Goal: Information Seeking & Learning: Learn about a topic

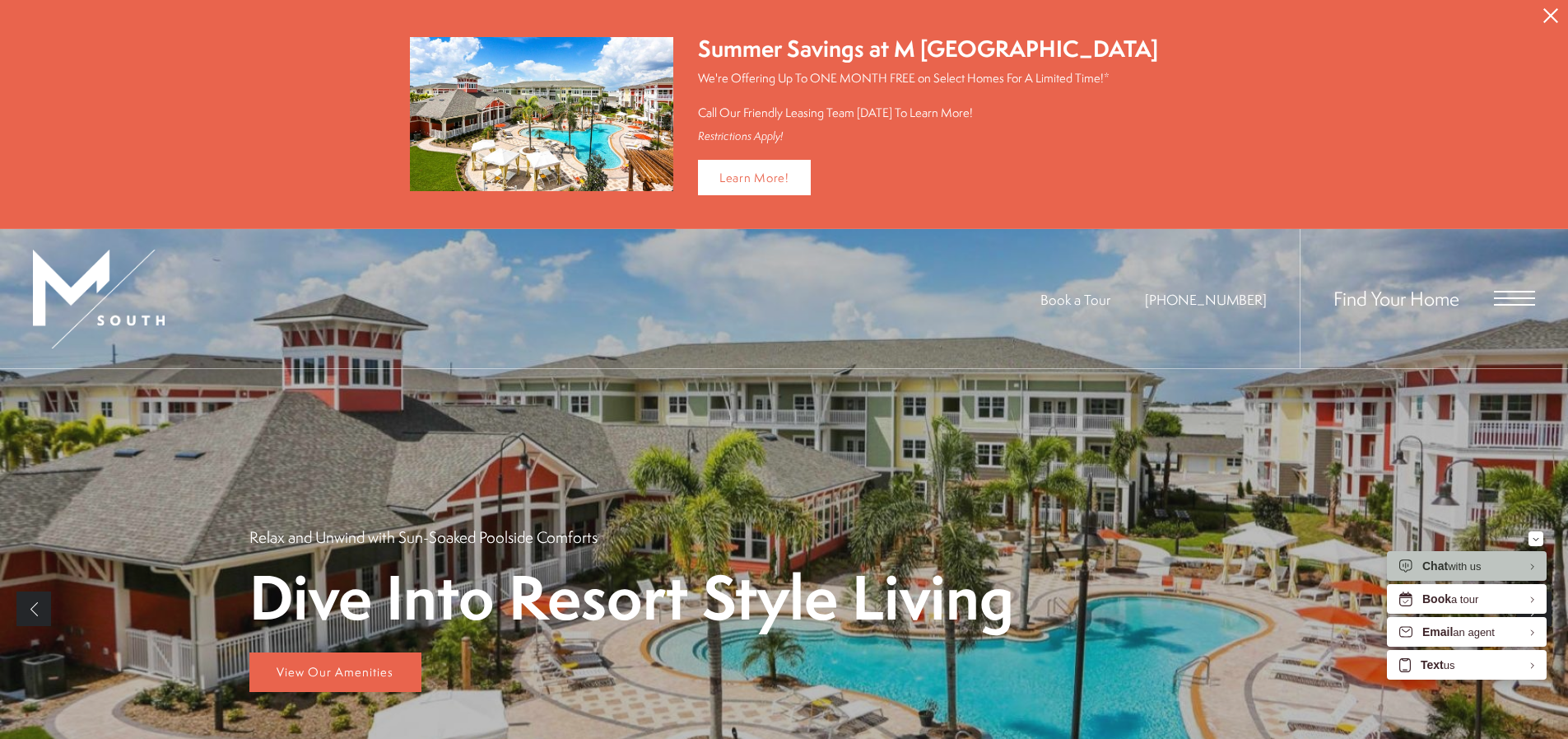
click at [1497, 282] on div "Find Your Home" at bounding box center [1418, 298] width 236 height 139
click at [1507, 302] on span "Open Menu" at bounding box center [1515, 298] width 41 height 15
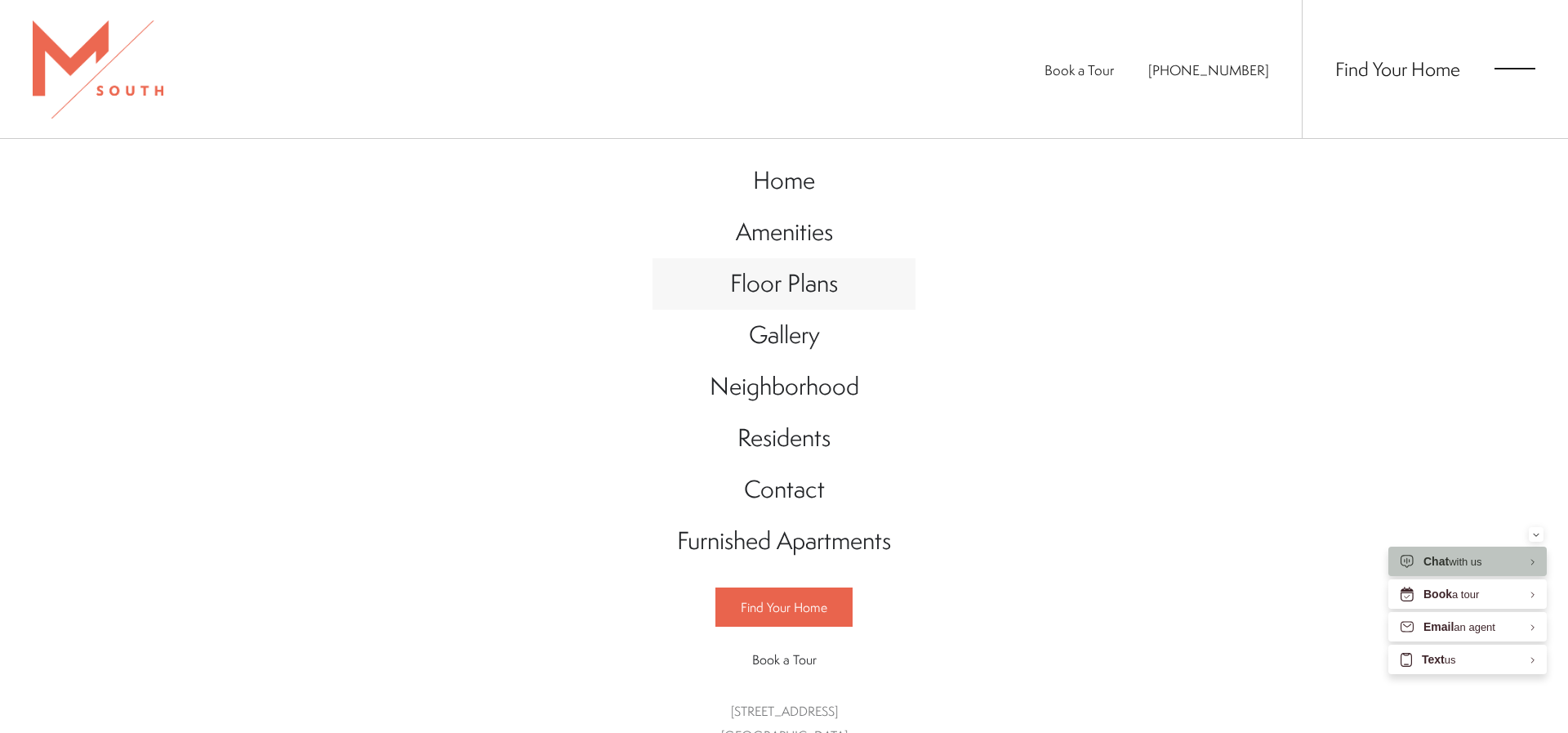
click at [801, 279] on span "Floor Plans" at bounding box center [784, 283] width 108 height 33
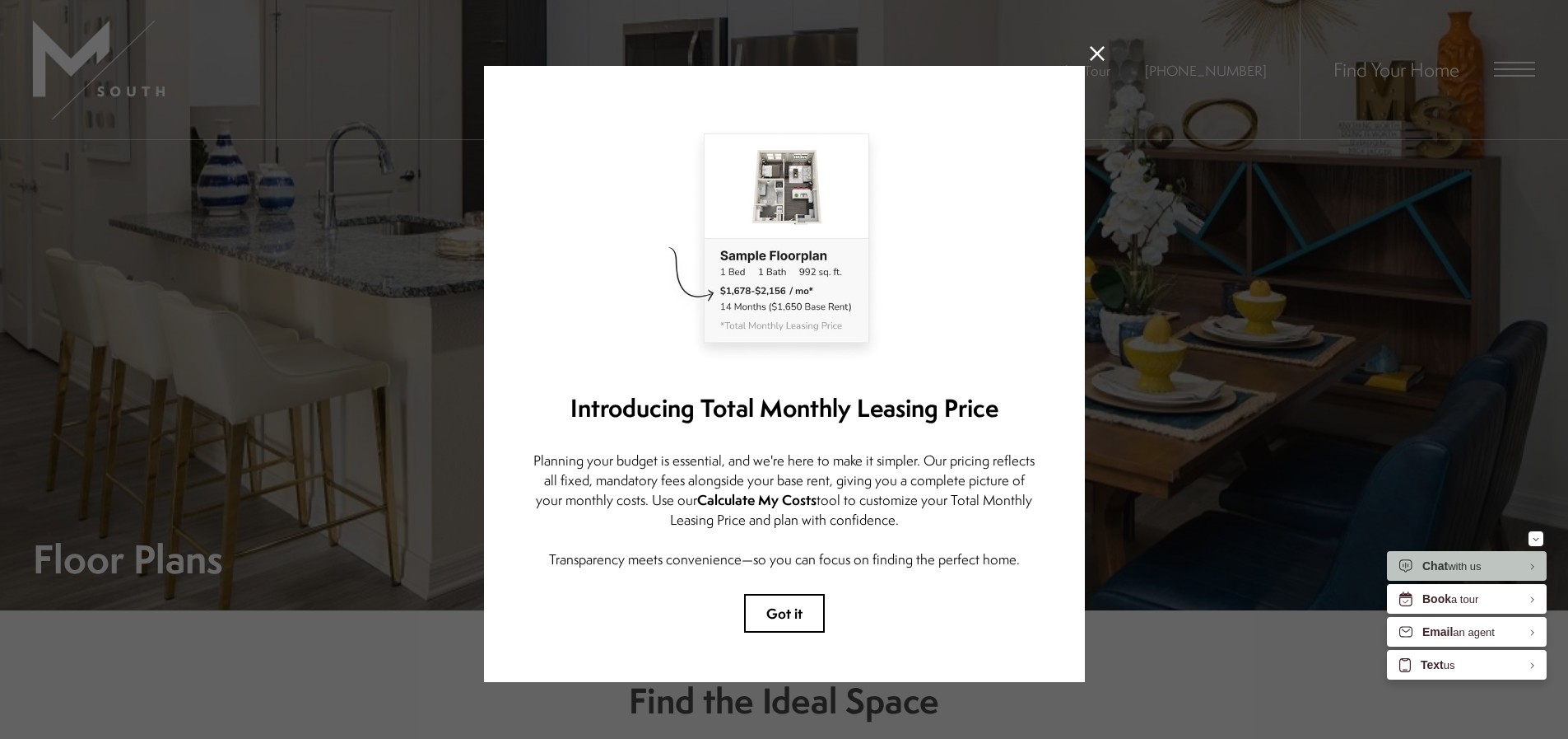
click at [781, 592] on div "Introducing Total Monthly Leasing Price Planning your budget is essential, and …" at bounding box center [784, 374] width 601 height 616
click at [781, 604] on button "Got it" at bounding box center [784, 613] width 81 height 38
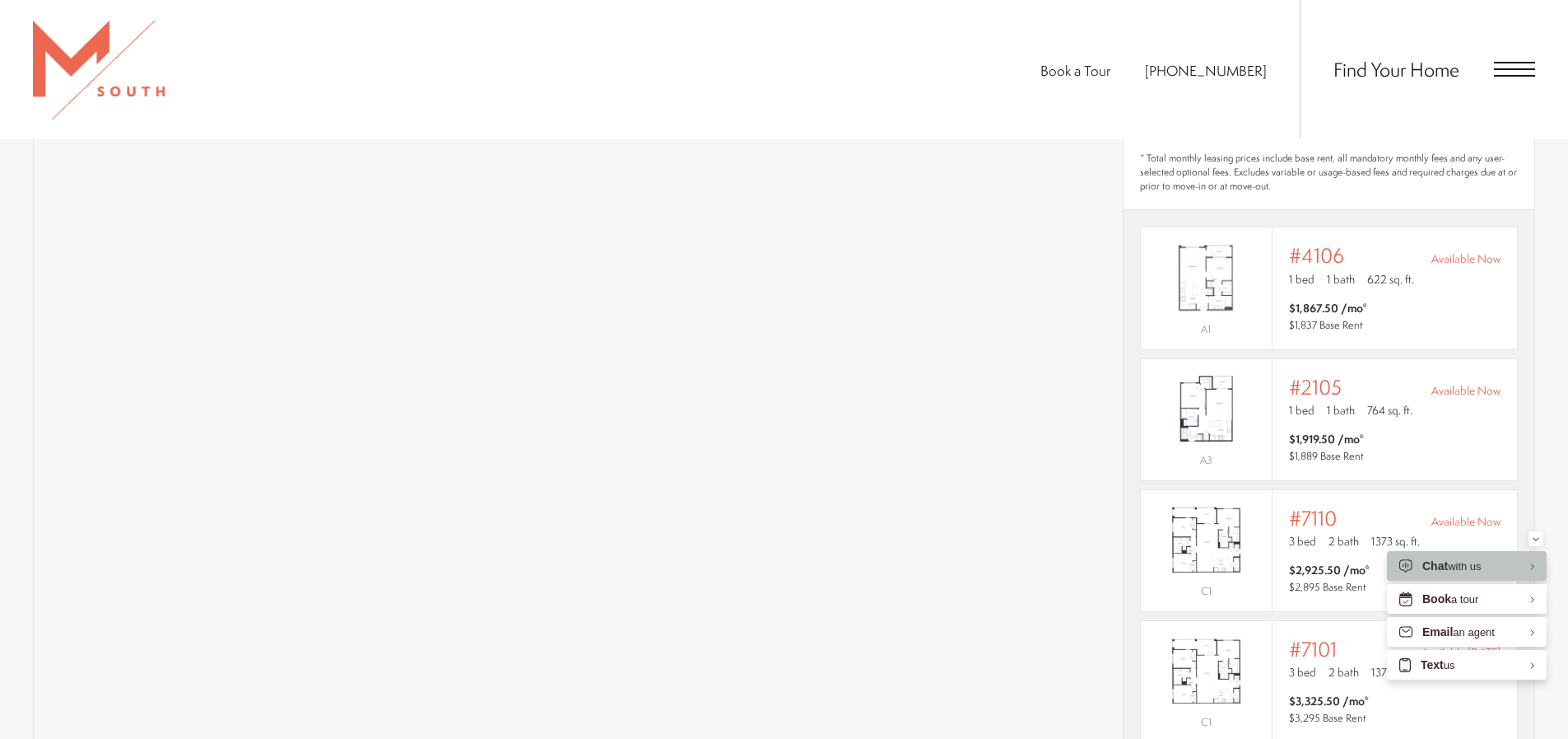
scroll to position [1268, 0]
click at [1345, 241] on div "#4106 Available Now" at bounding box center [1394, 252] width 211 height 23
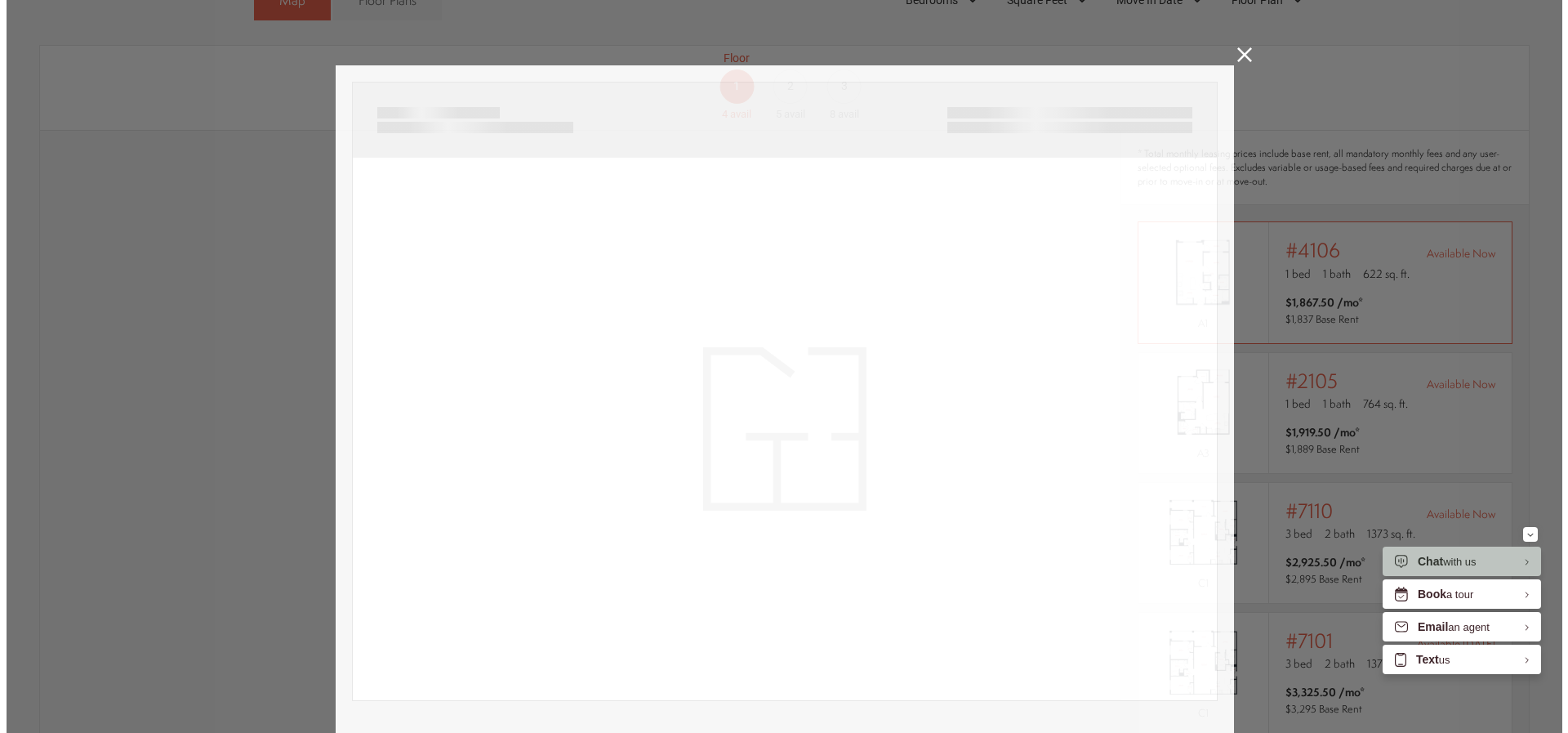
scroll to position [0, 0]
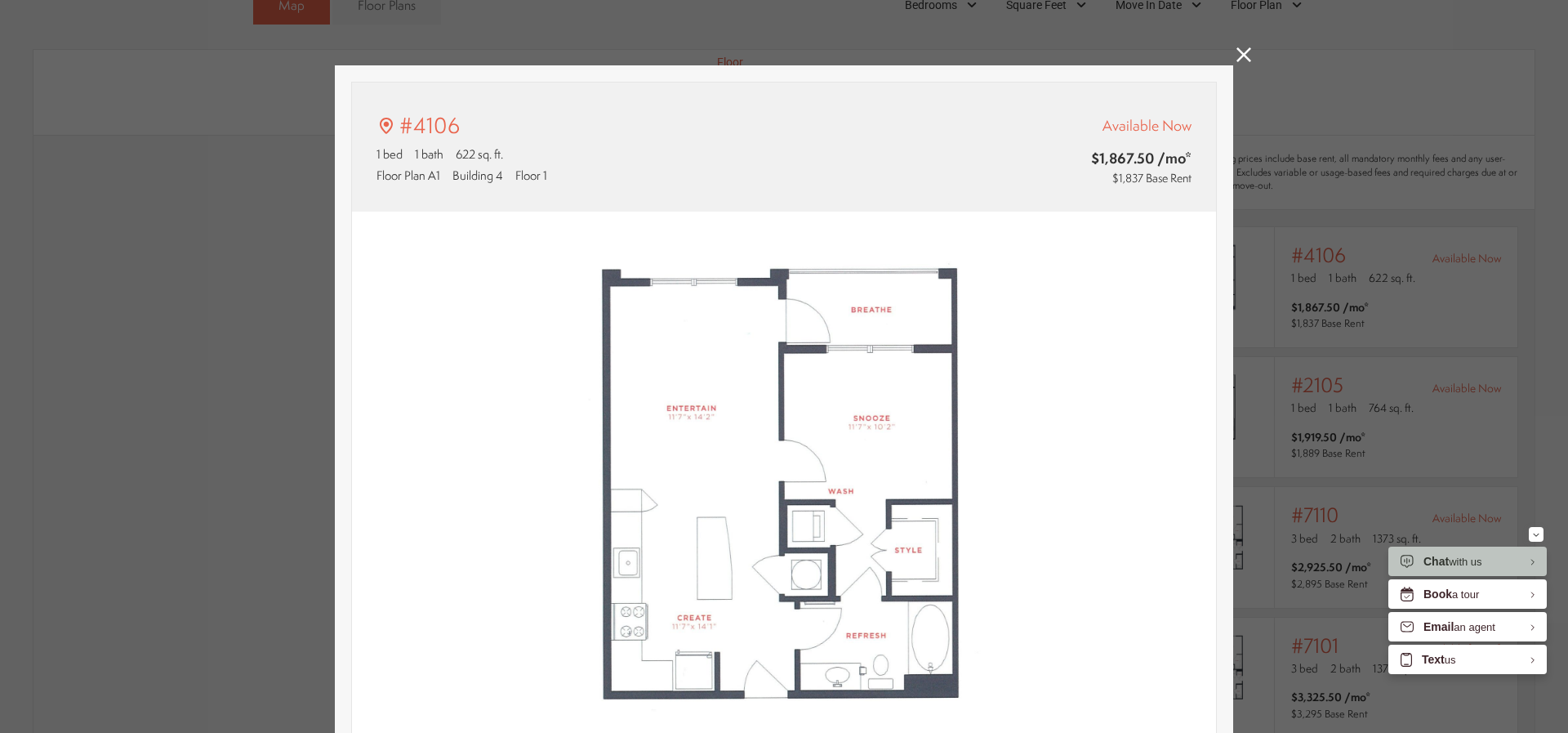
type input "**********"
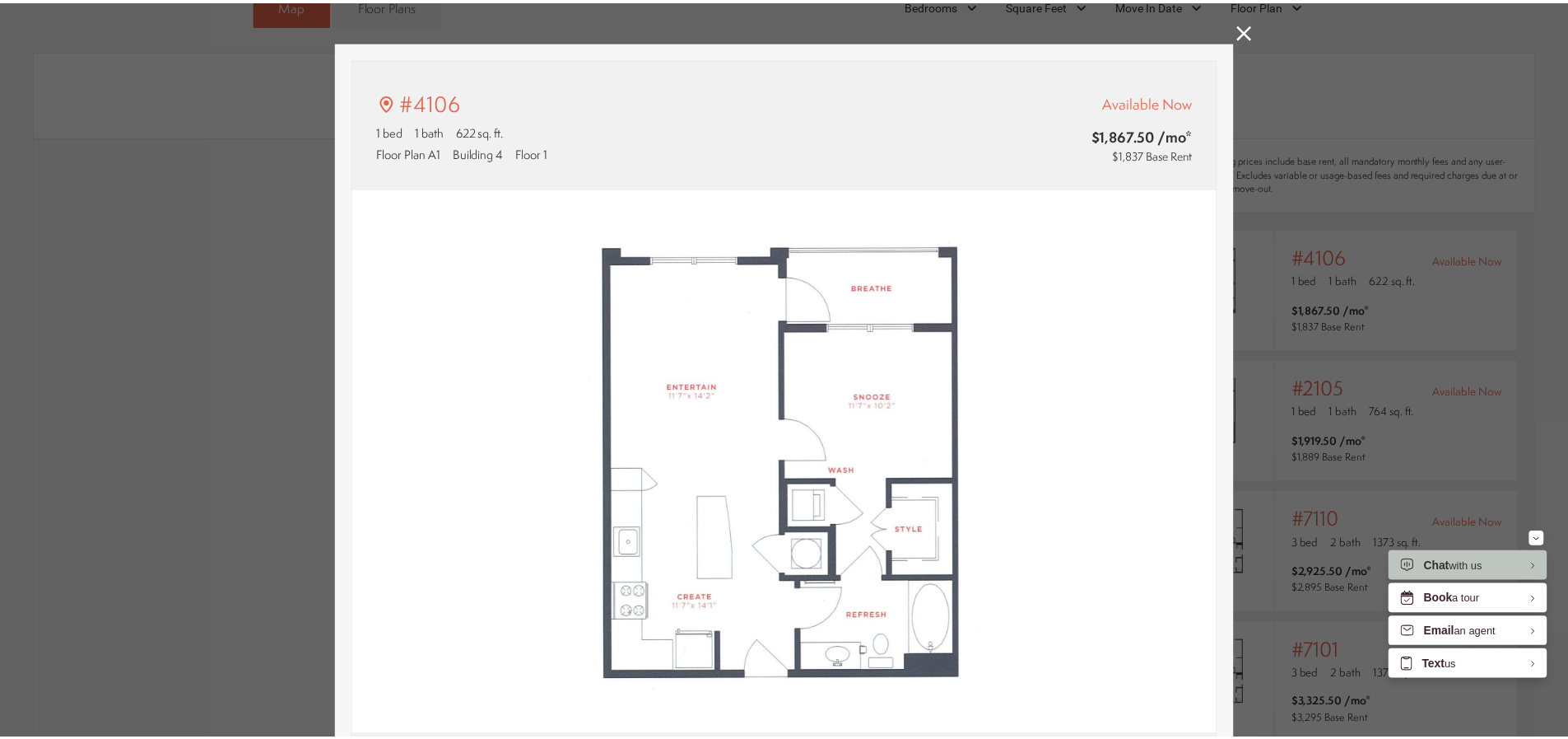
scroll to position [1268, 0]
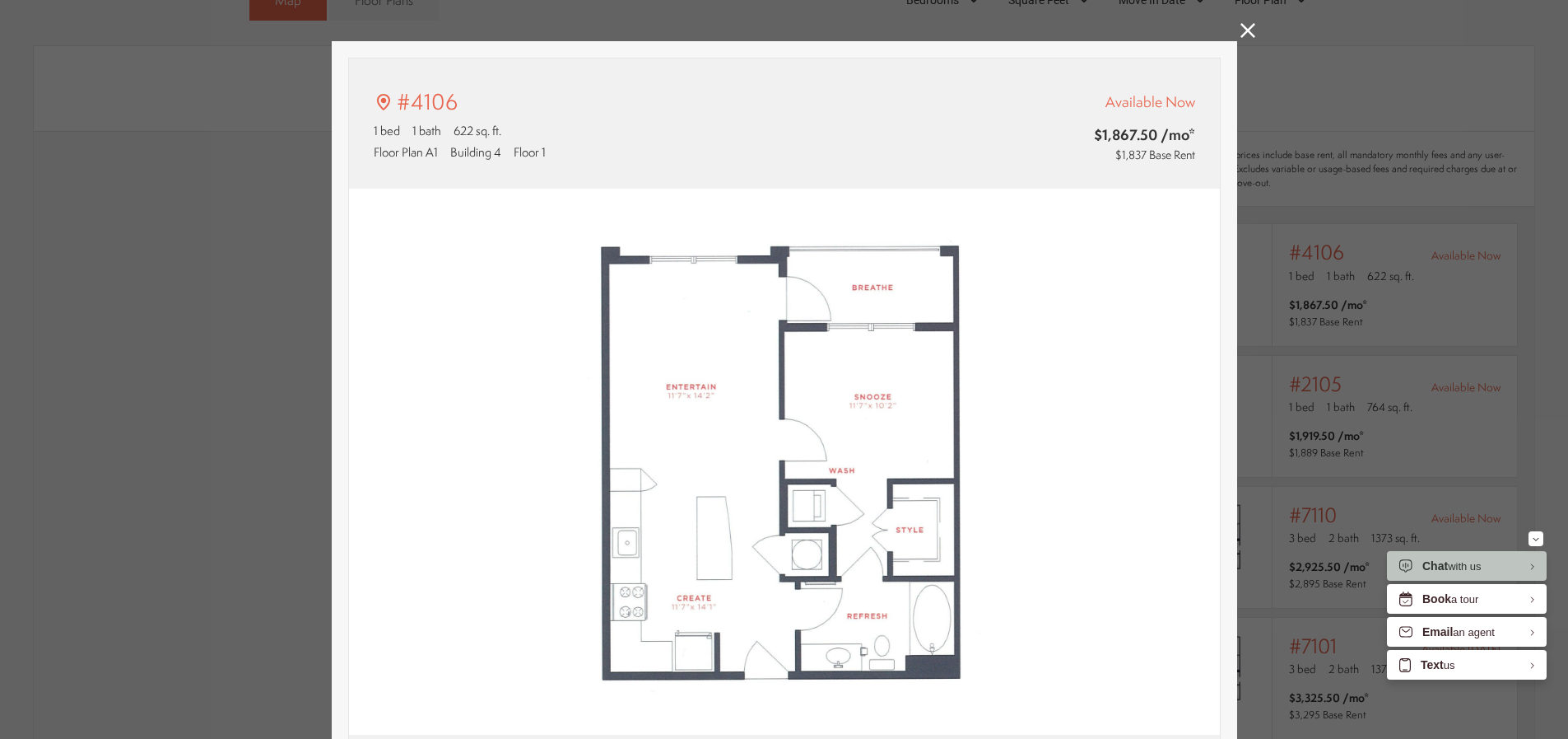
click at [1234, 17] on div "#4106 1 bed 1 bath 622 sq. ft. Floor Plan A1 Building 4 Floor 1 Available Now $…" at bounding box center [784, 370] width 1568 height 739
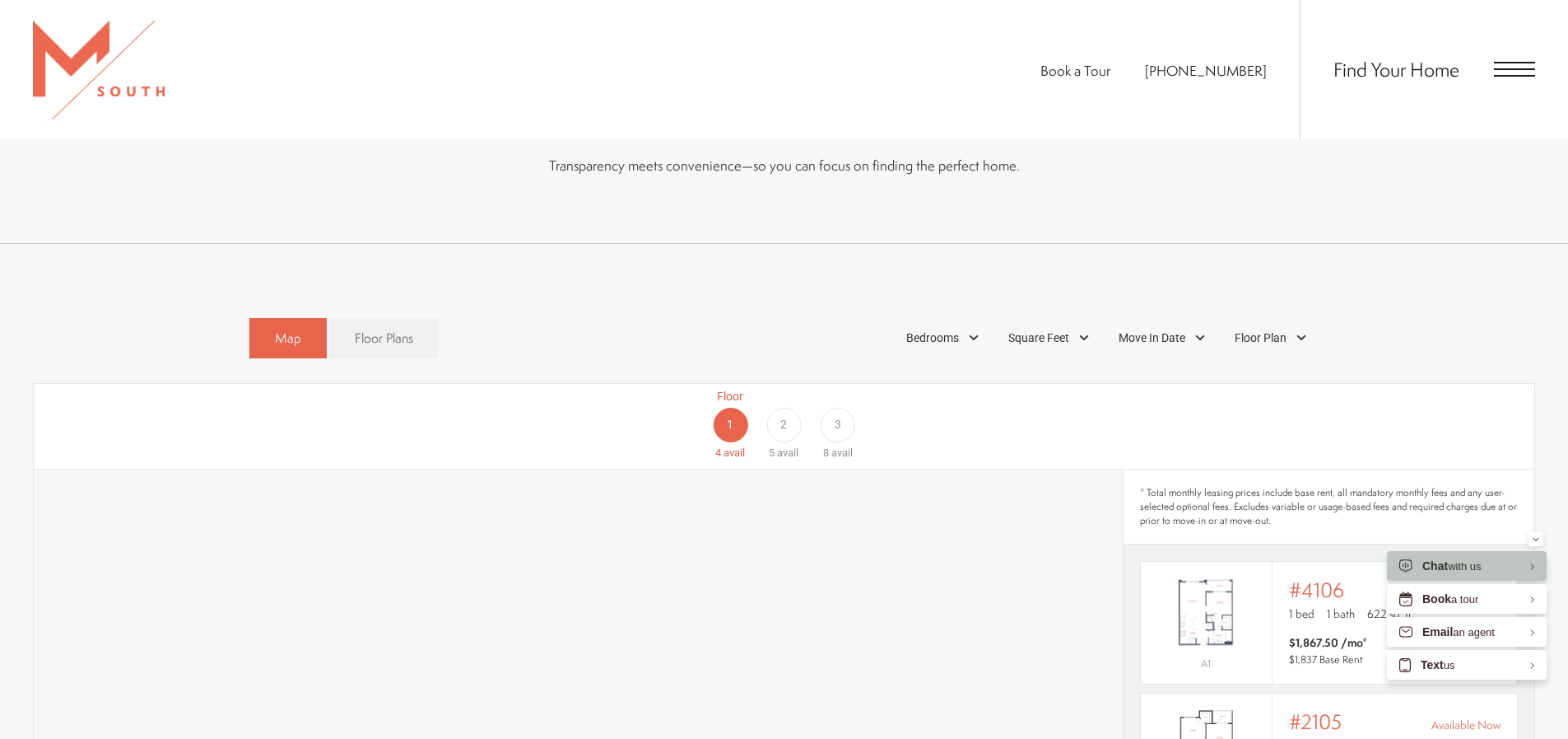
drag, startPoint x: 1204, startPoint y: 59, endPoint x: 1205, endPoint y: 132, distance: 73.0
click at [1205, 132] on ul "Book a Tour 813-570-8014" at bounding box center [1170, 69] width 259 height 139
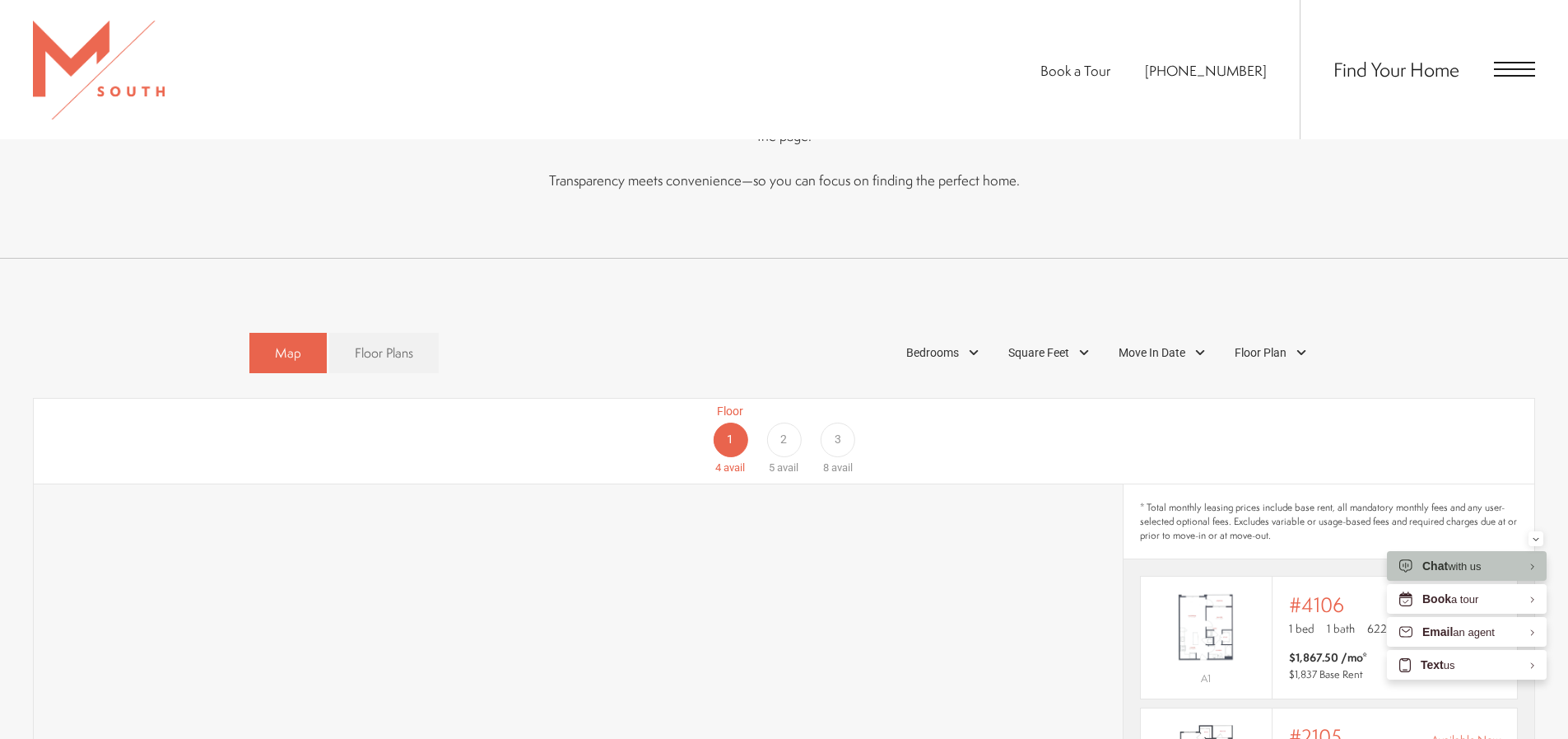
scroll to position [800, 0]
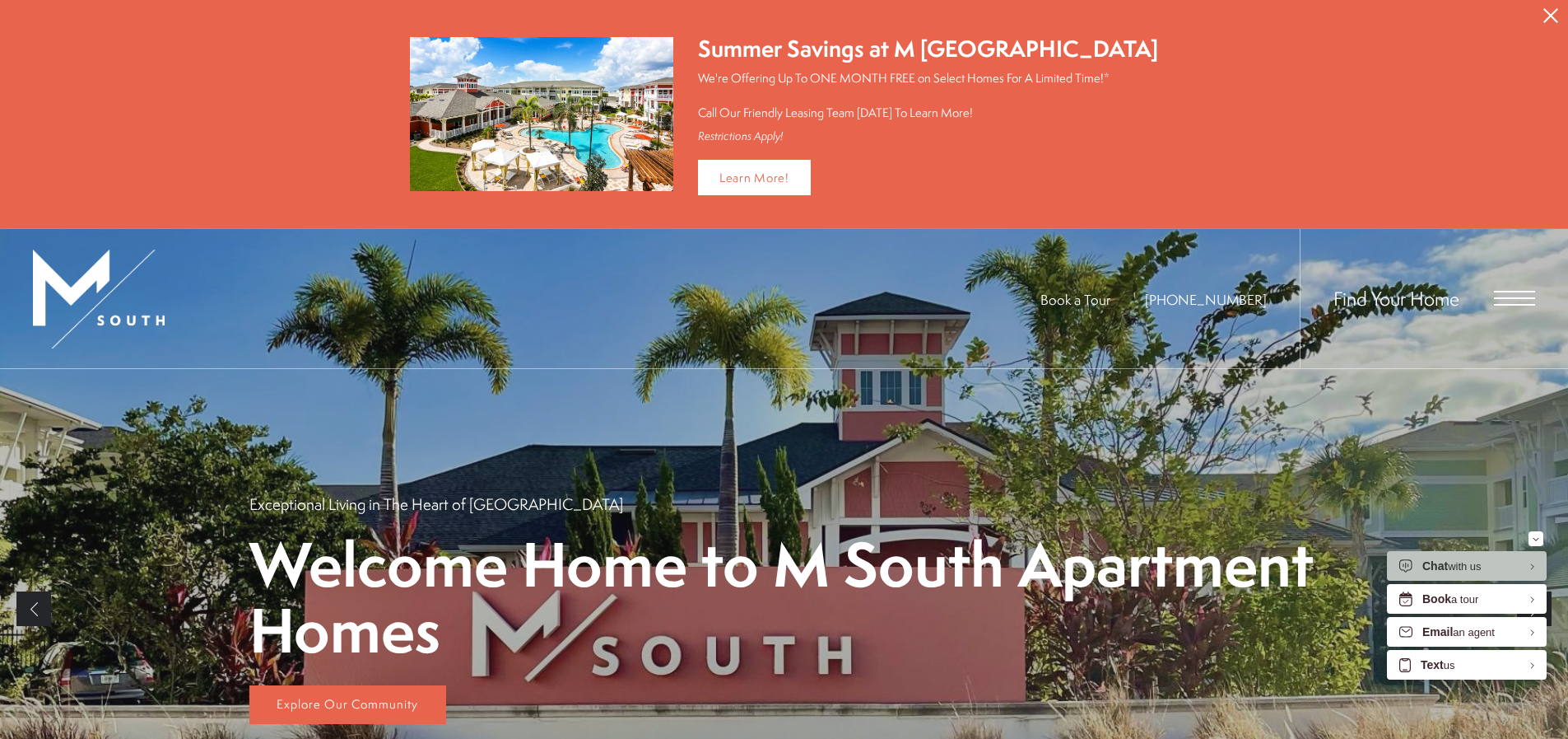
click at [1506, 284] on div "Find Your Home" at bounding box center [1418, 298] width 236 height 139
click at [1506, 291] on span "Open Menu" at bounding box center [1515, 292] width 41 height 2
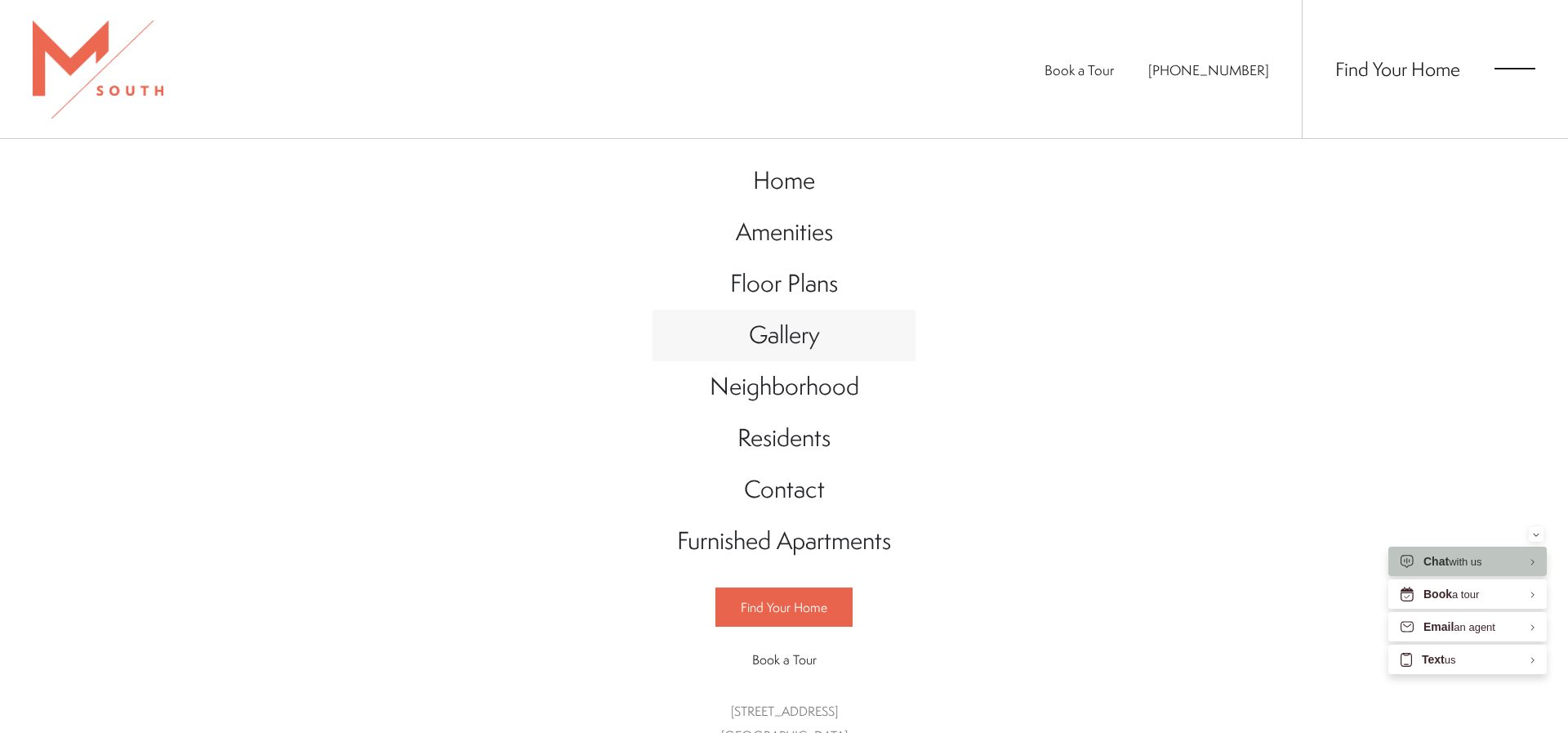
click at [807, 335] on span "Gallery" at bounding box center [784, 334] width 71 height 33
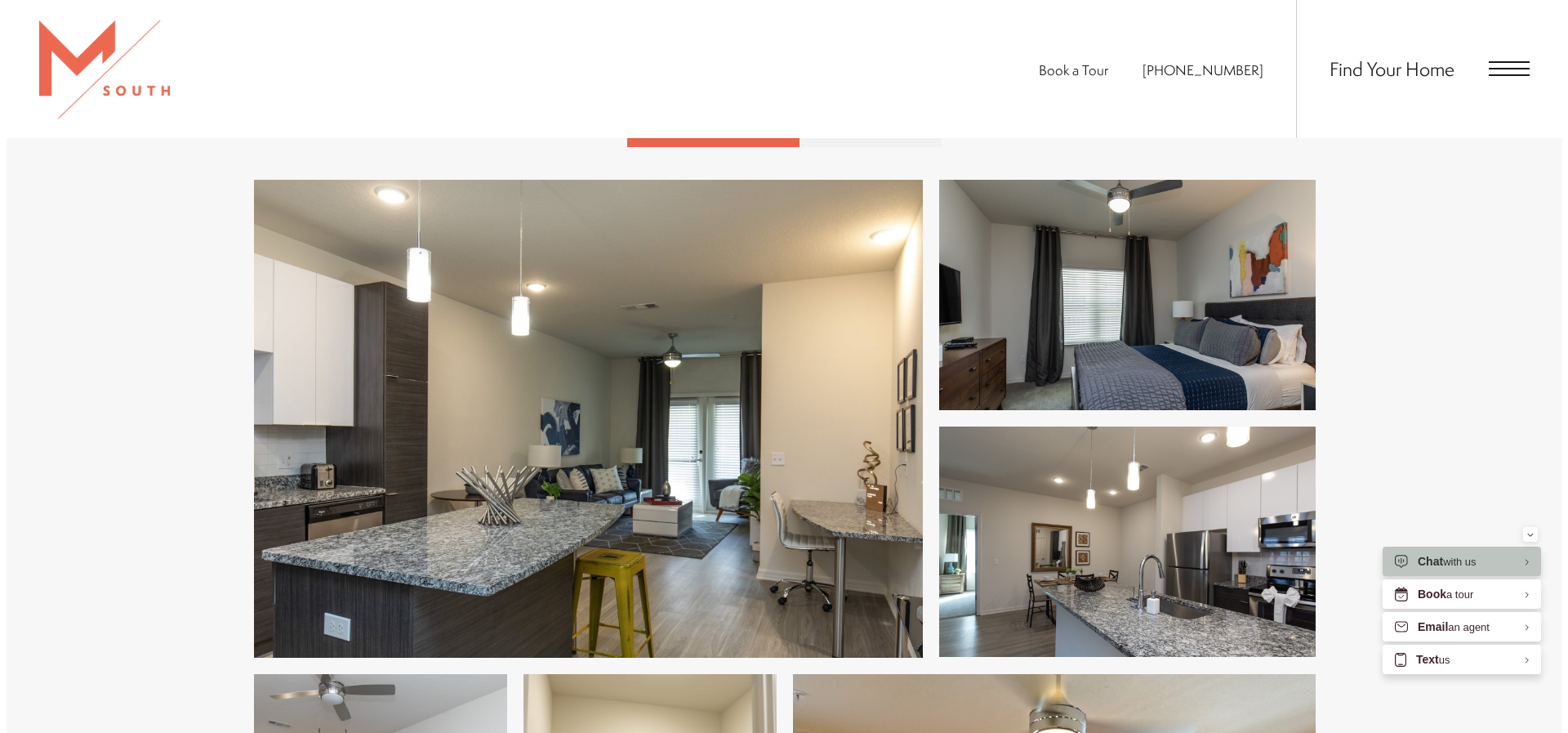
scroll to position [813, 0]
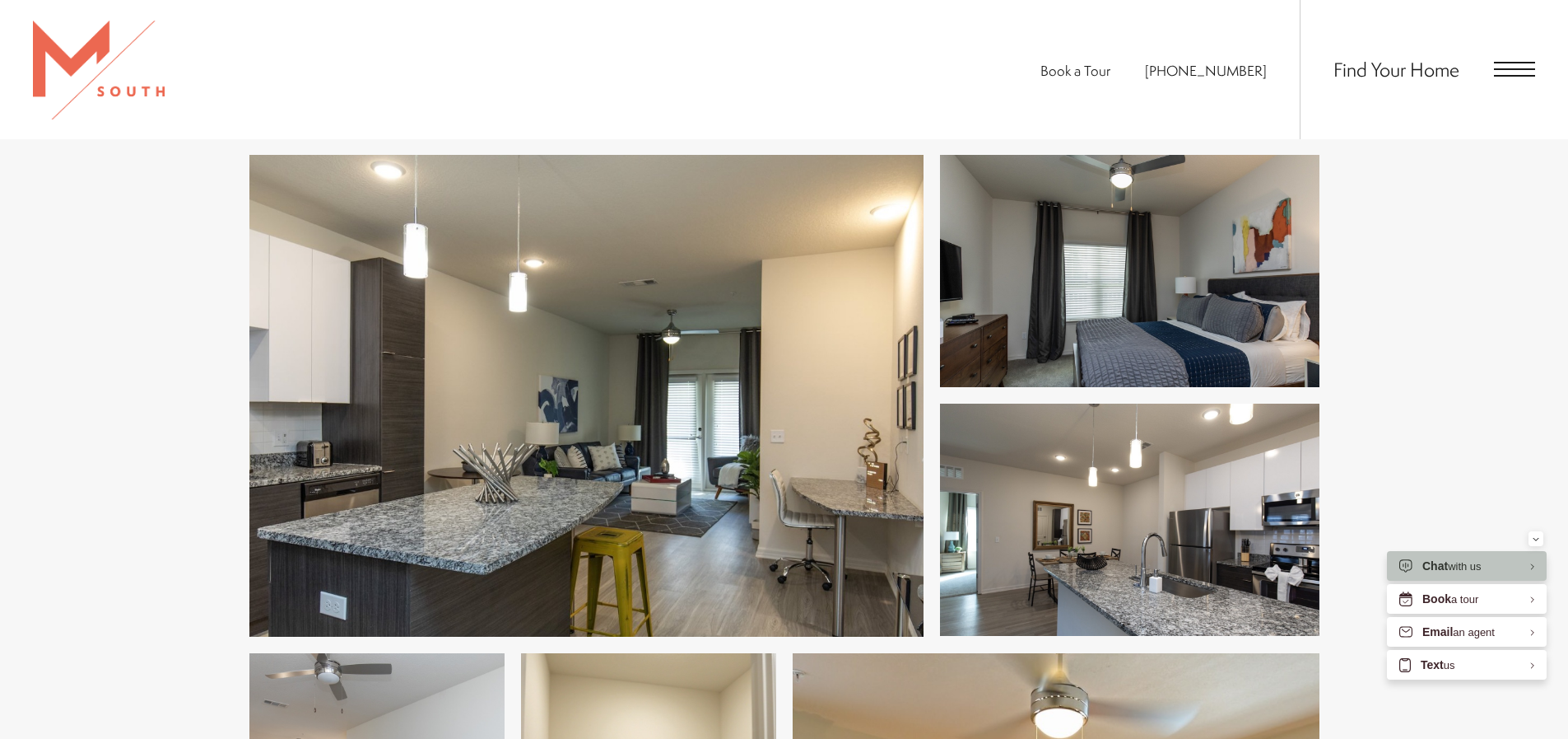
click at [813, 338] on img at bounding box center [586, 395] width 675 height 482
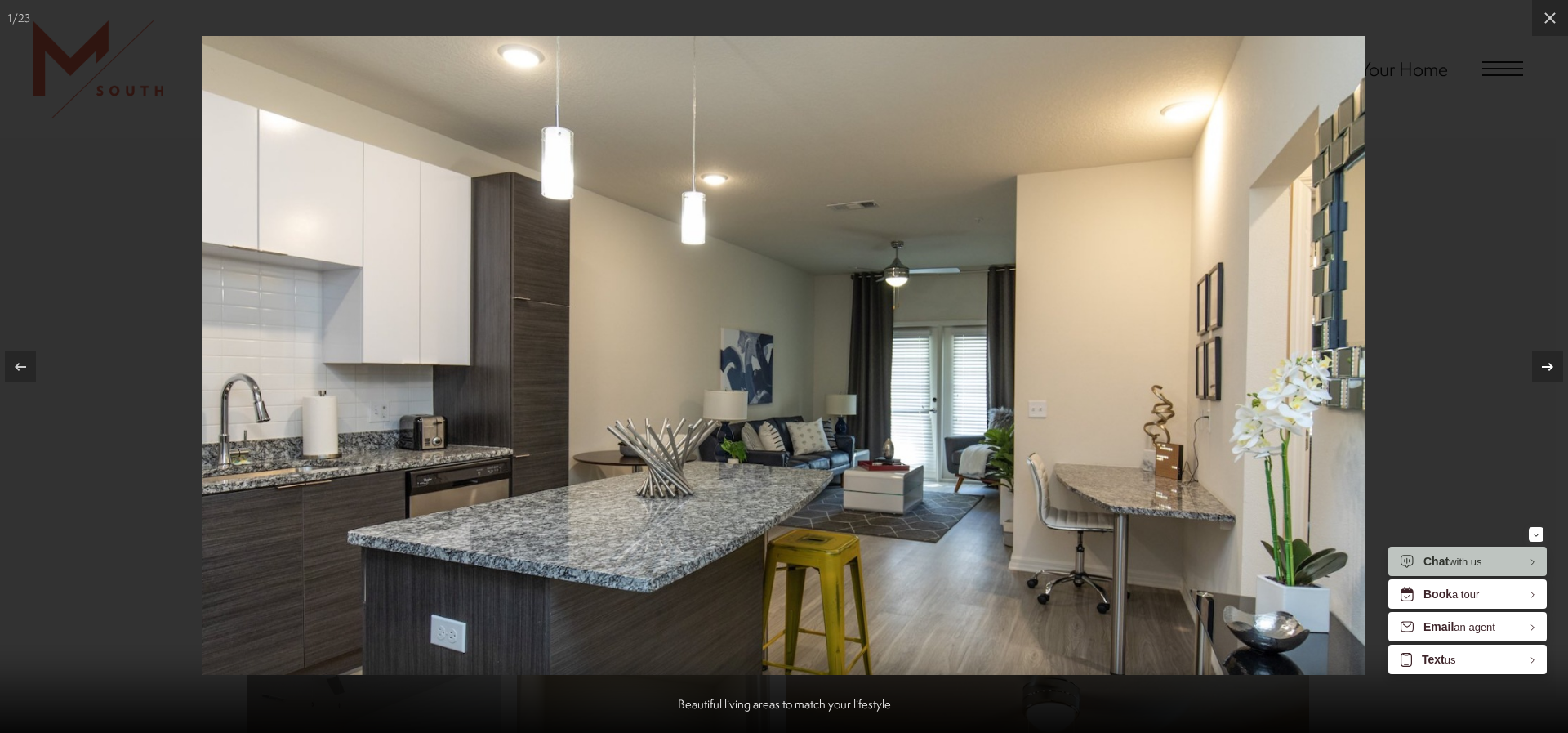
click at [1550, 359] on icon at bounding box center [1548, 366] width 20 height 20
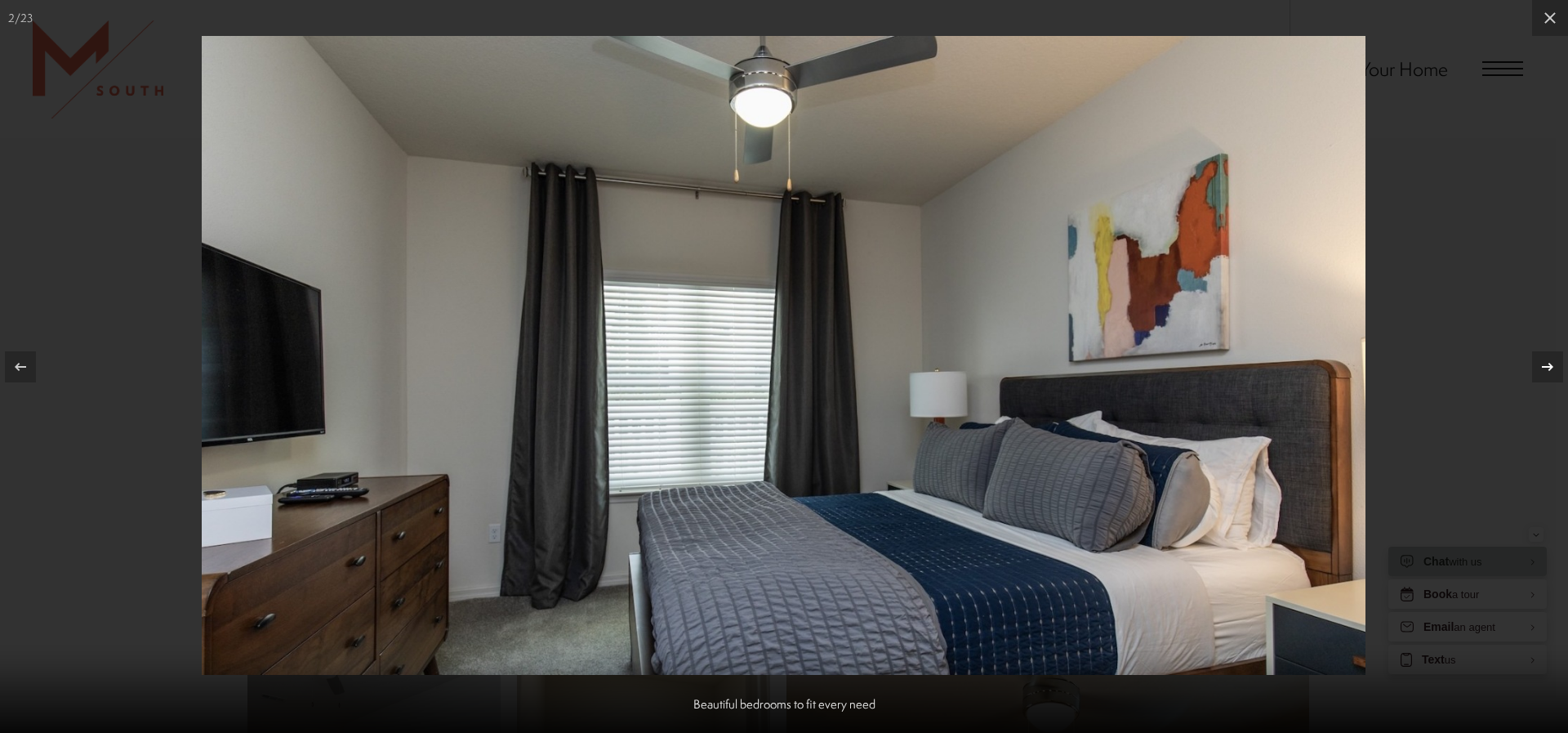
click at [1550, 359] on icon at bounding box center [1548, 366] width 20 height 20
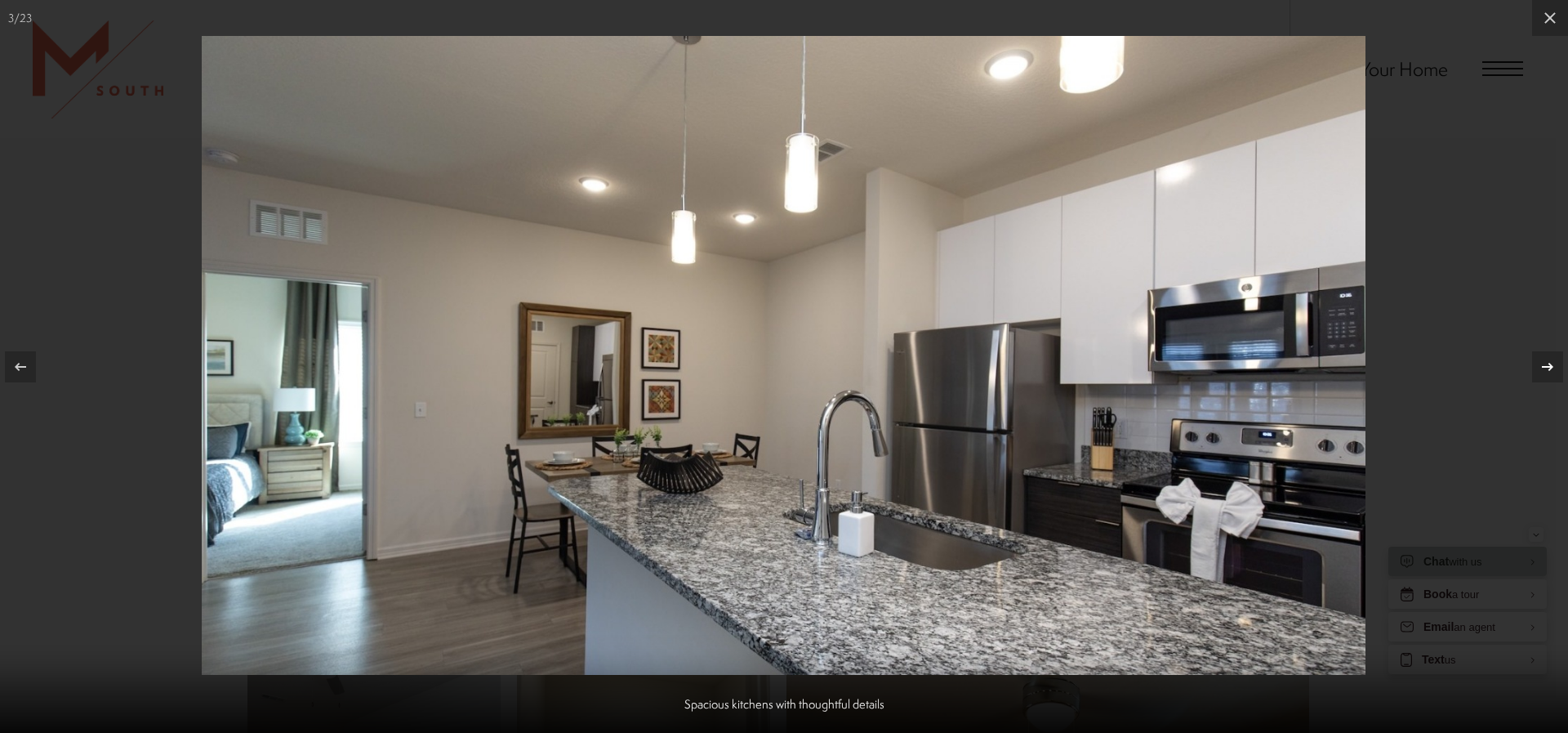
click at [1550, 359] on icon at bounding box center [1548, 366] width 20 height 20
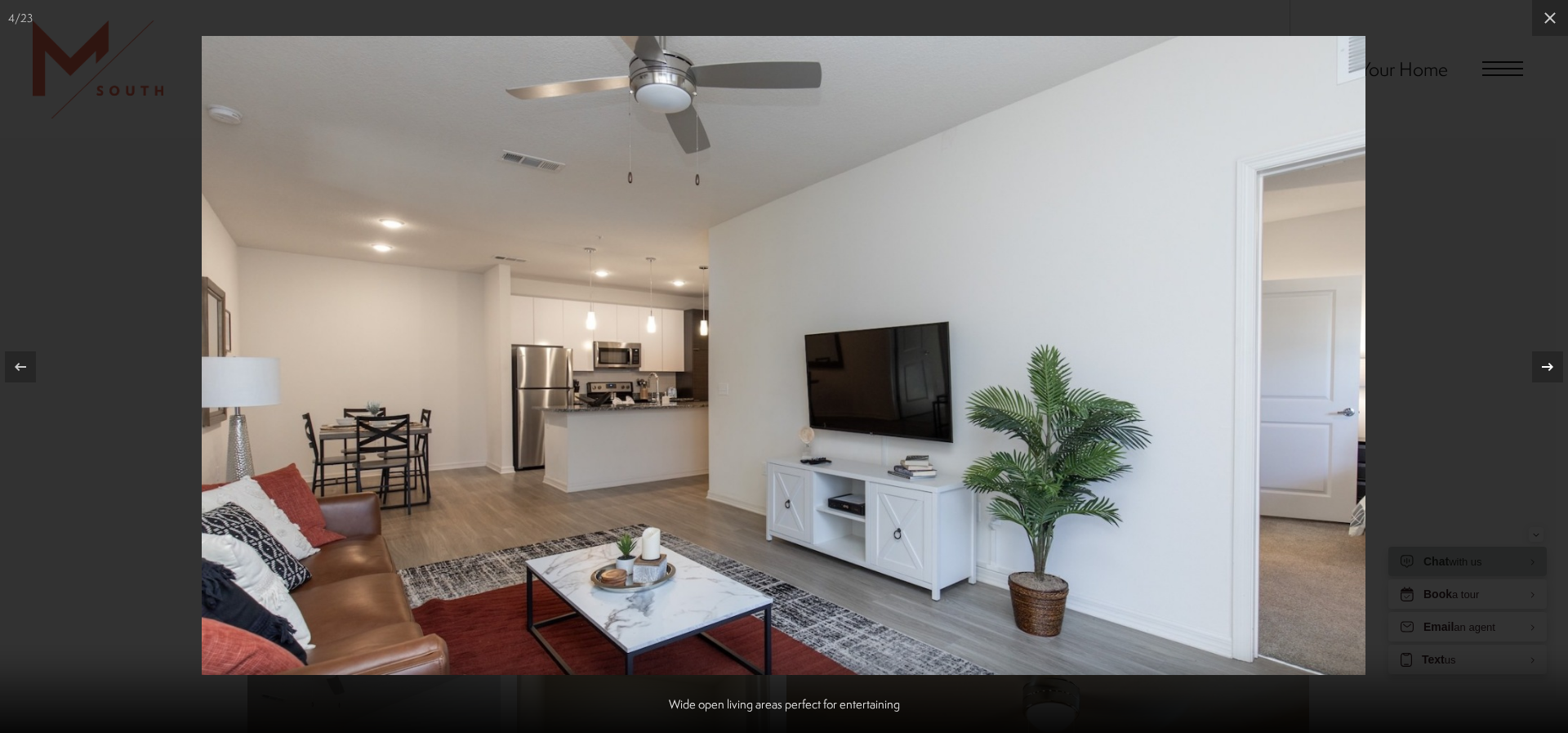
click at [1550, 359] on icon at bounding box center [1548, 366] width 20 height 20
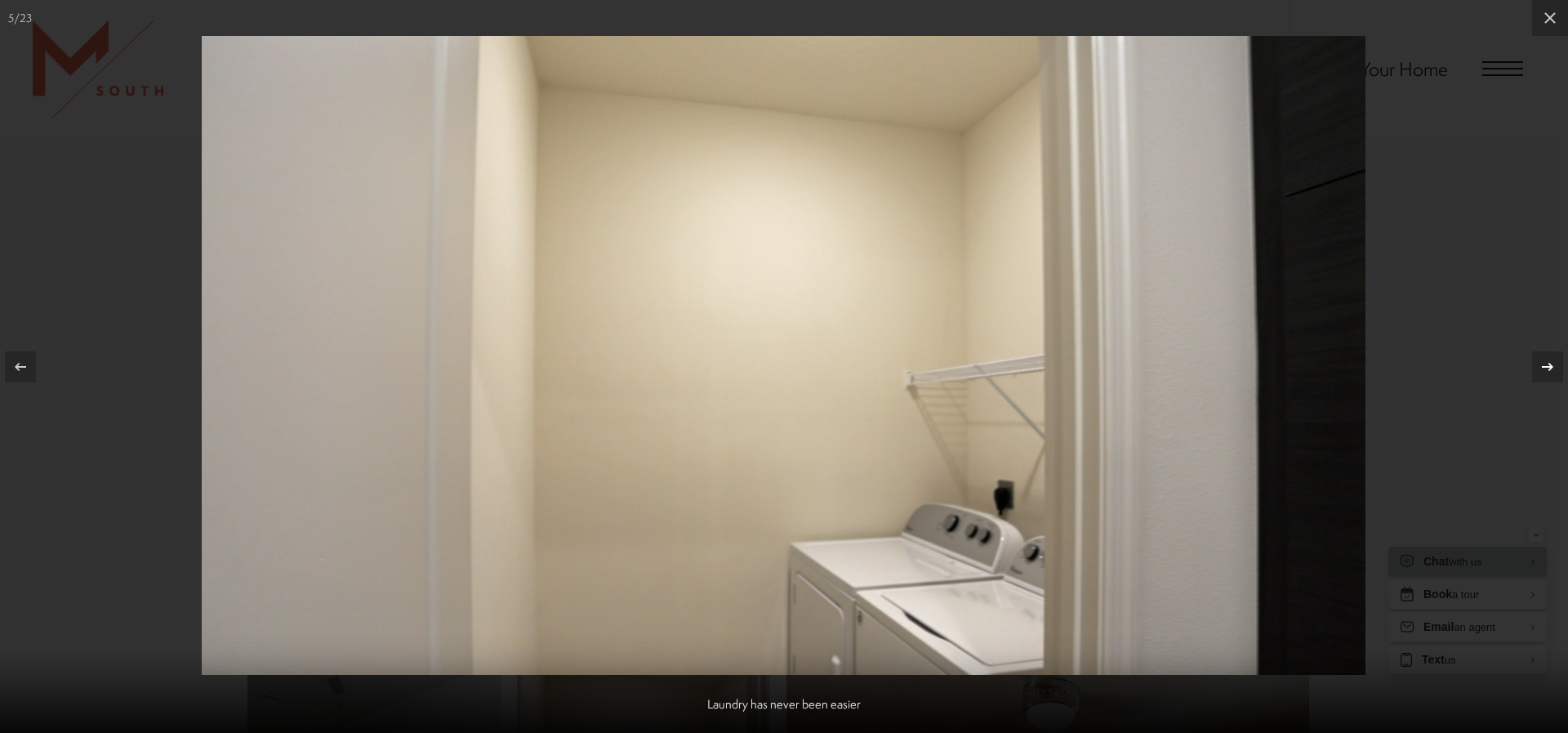
click at [1550, 359] on icon at bounding box center [1548, 366] width 20 height 20
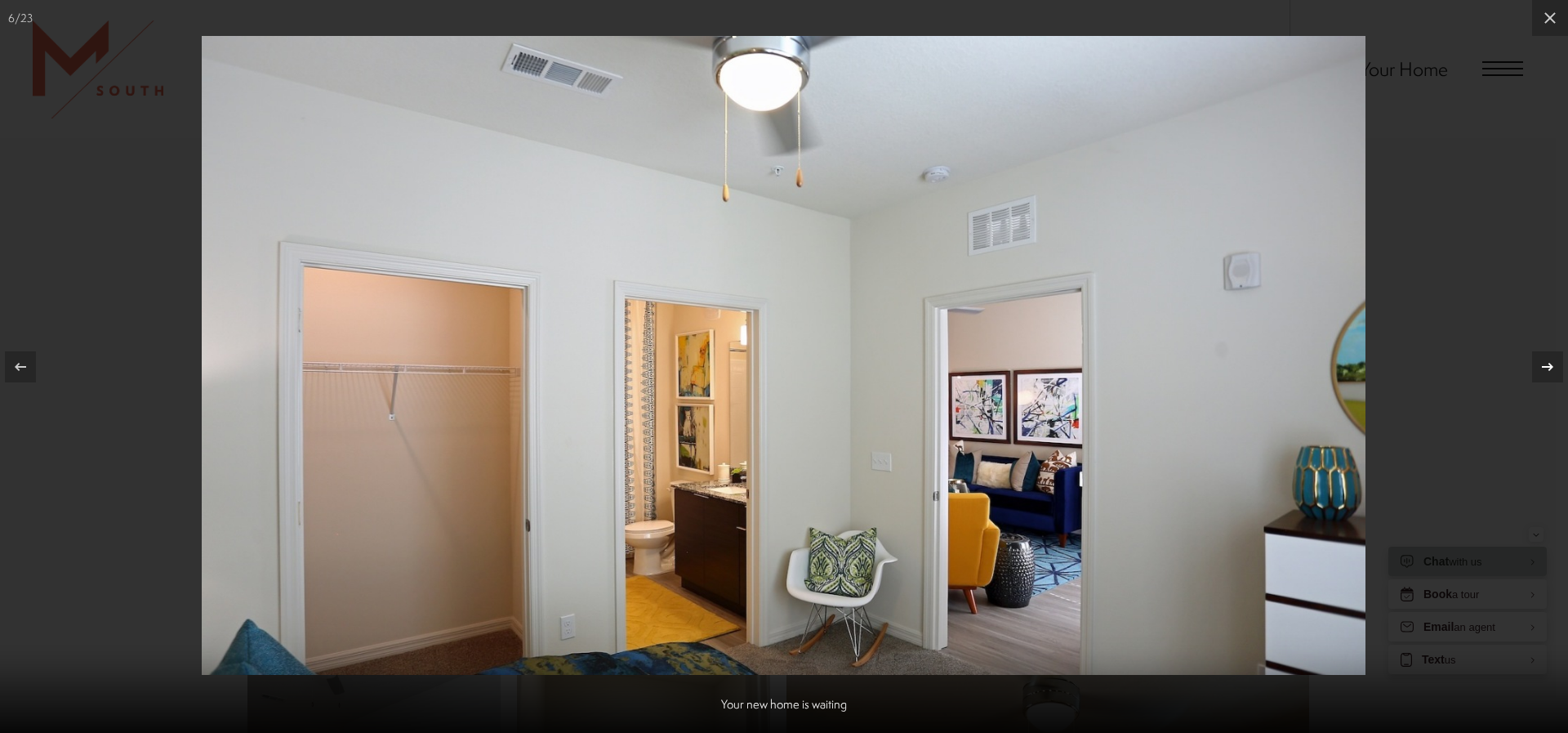
click at [1550, 359] on icon at bounding box center [1548, 366] width 20 height 20
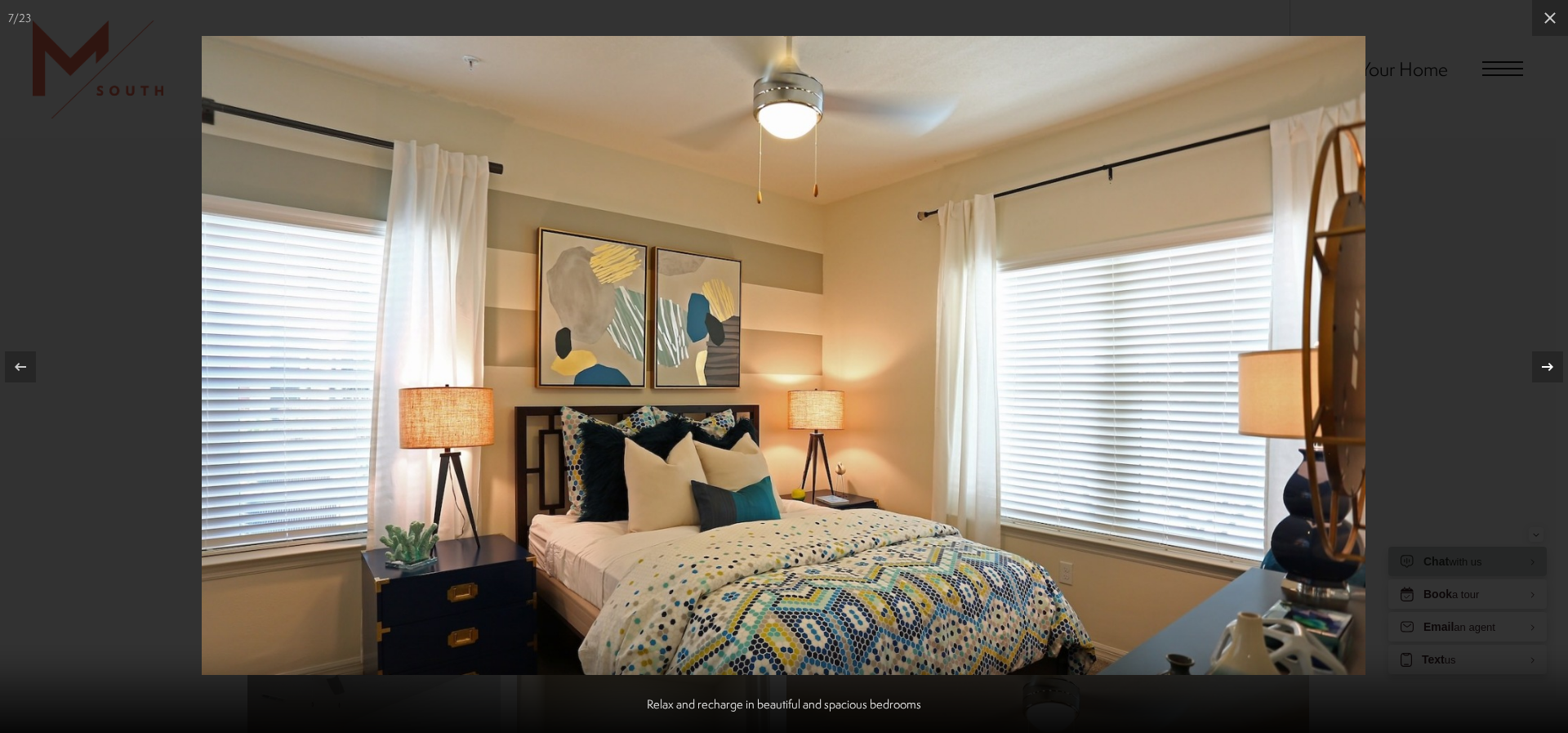
click at [1550, 359] on icon at bounding box center [1548, 366] width 20 height 20
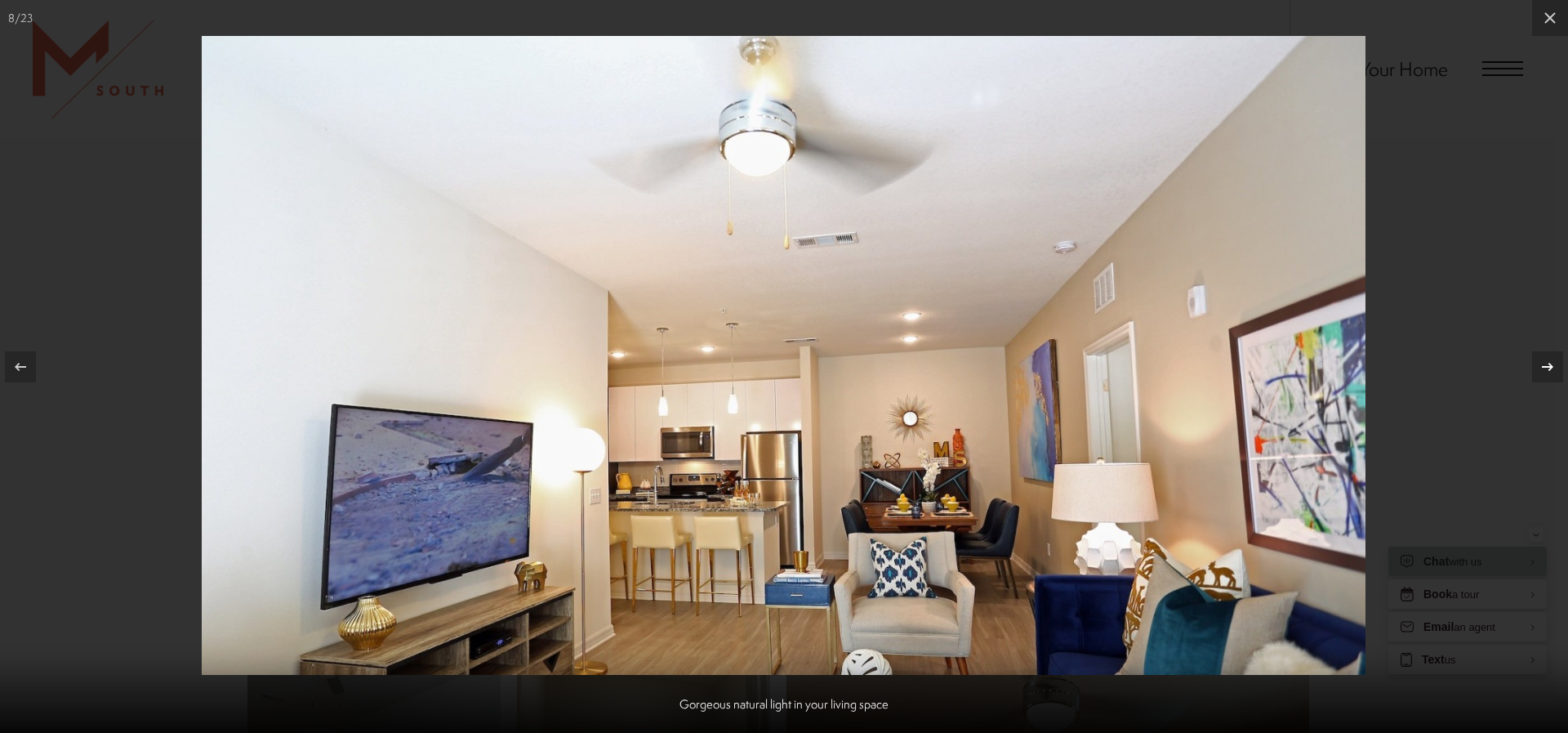
click at [1550, 359] on icon at bounding box center [1548, 366] width 20 height 20
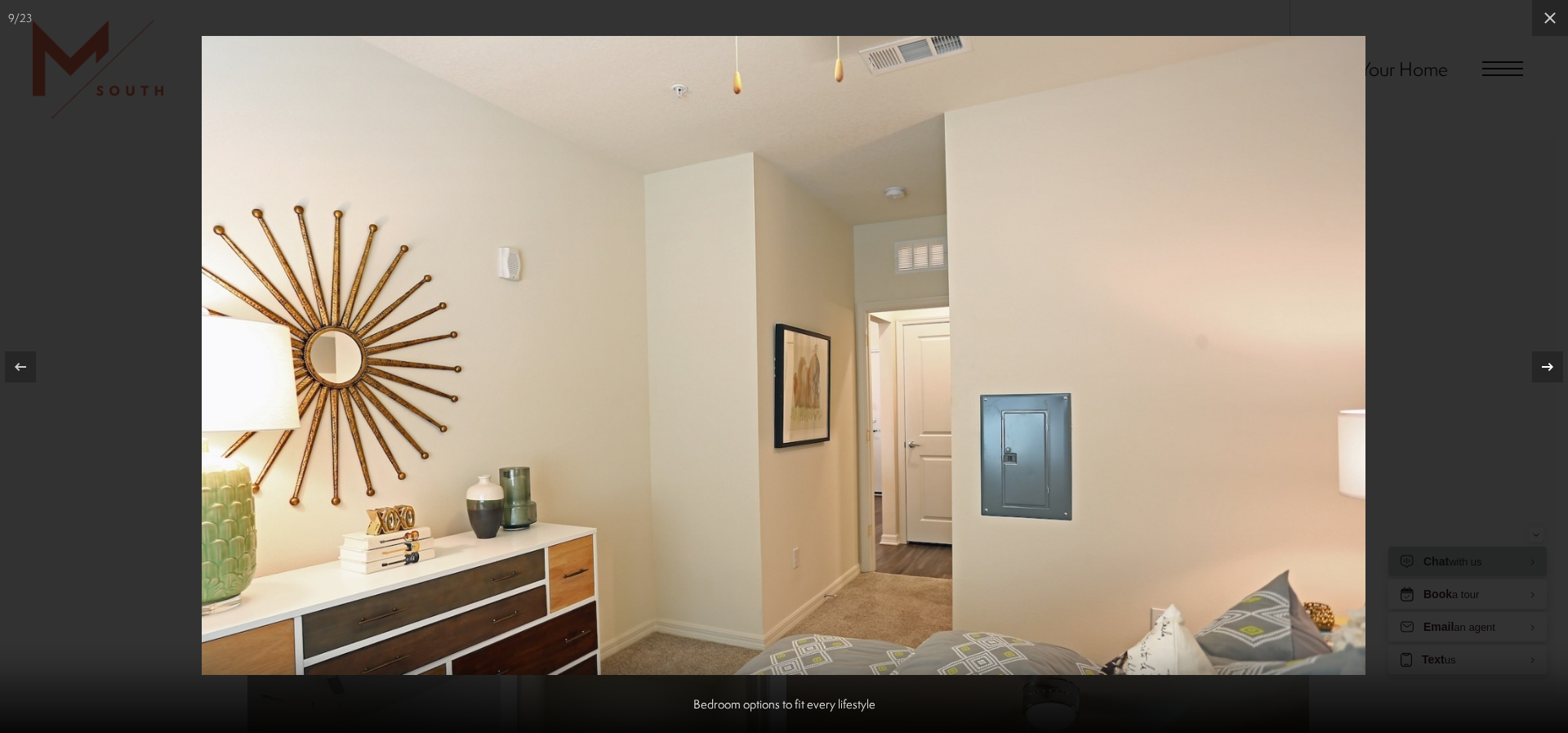
click at [1550, 359] on icon at bounding box center [1548, 366] width 20 height 20
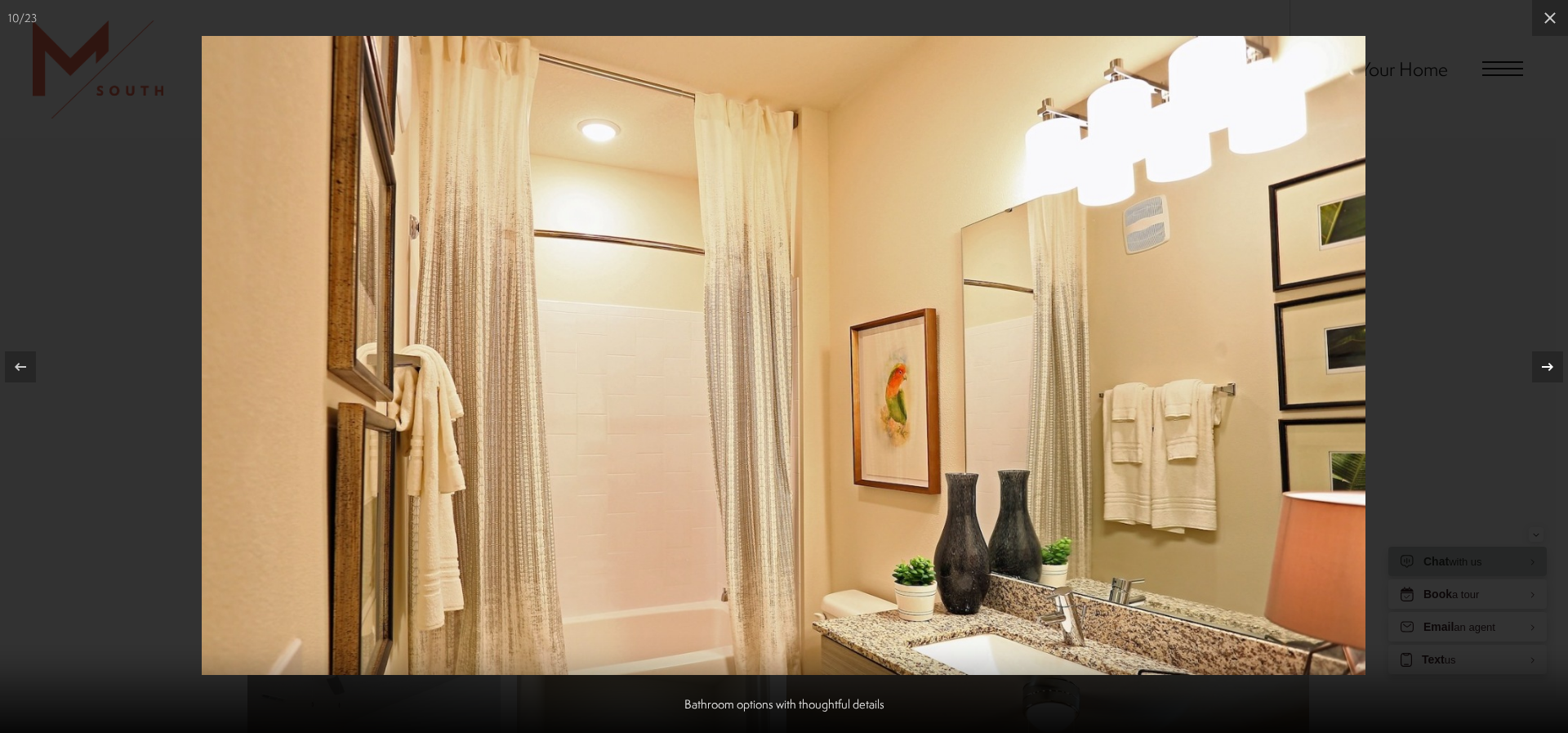
click at [1550, 359] on icon at bounding box center [1548, 366] width 20 height 20
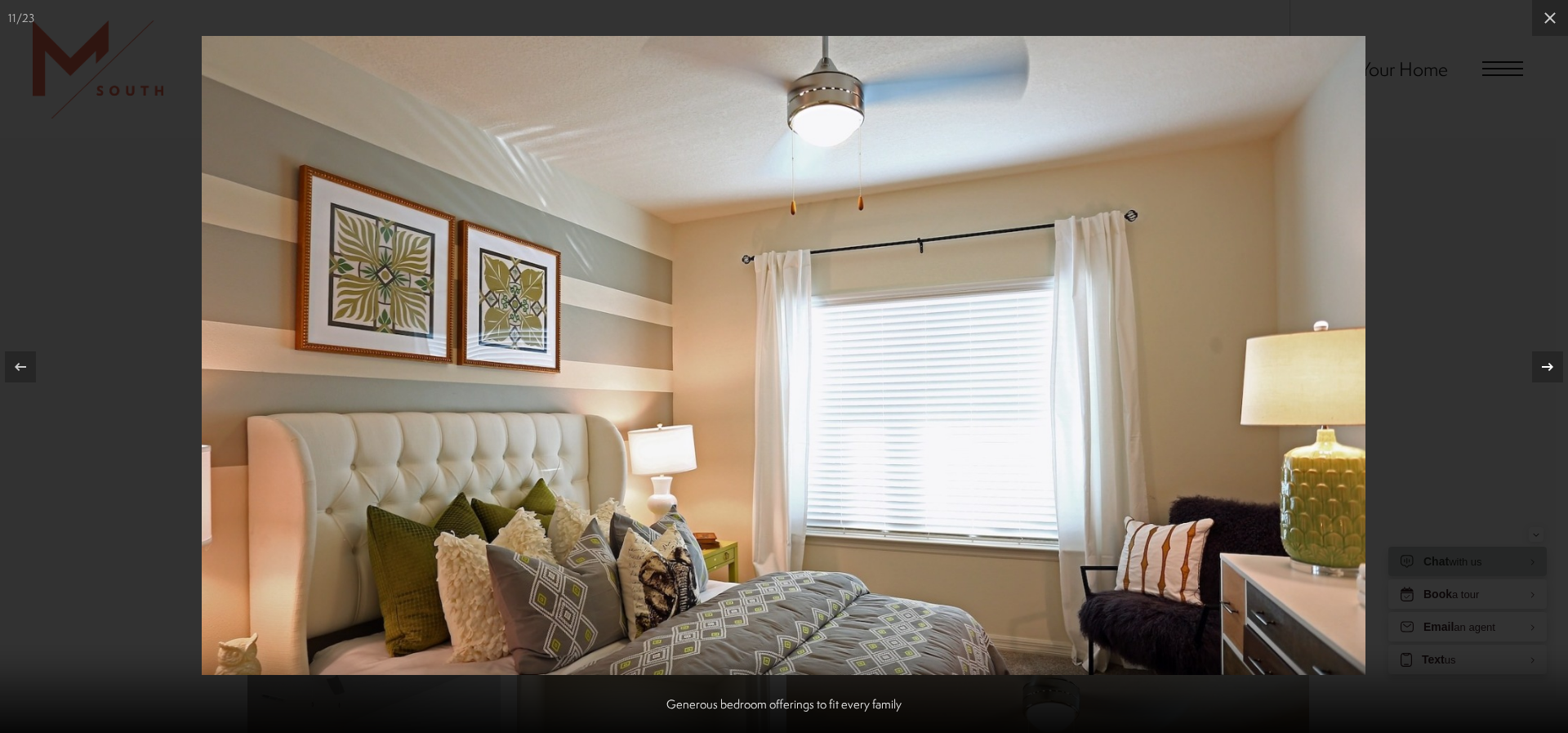
click at [1550, 359] on icon at bounding box center [1548, 366] width 20 height 20
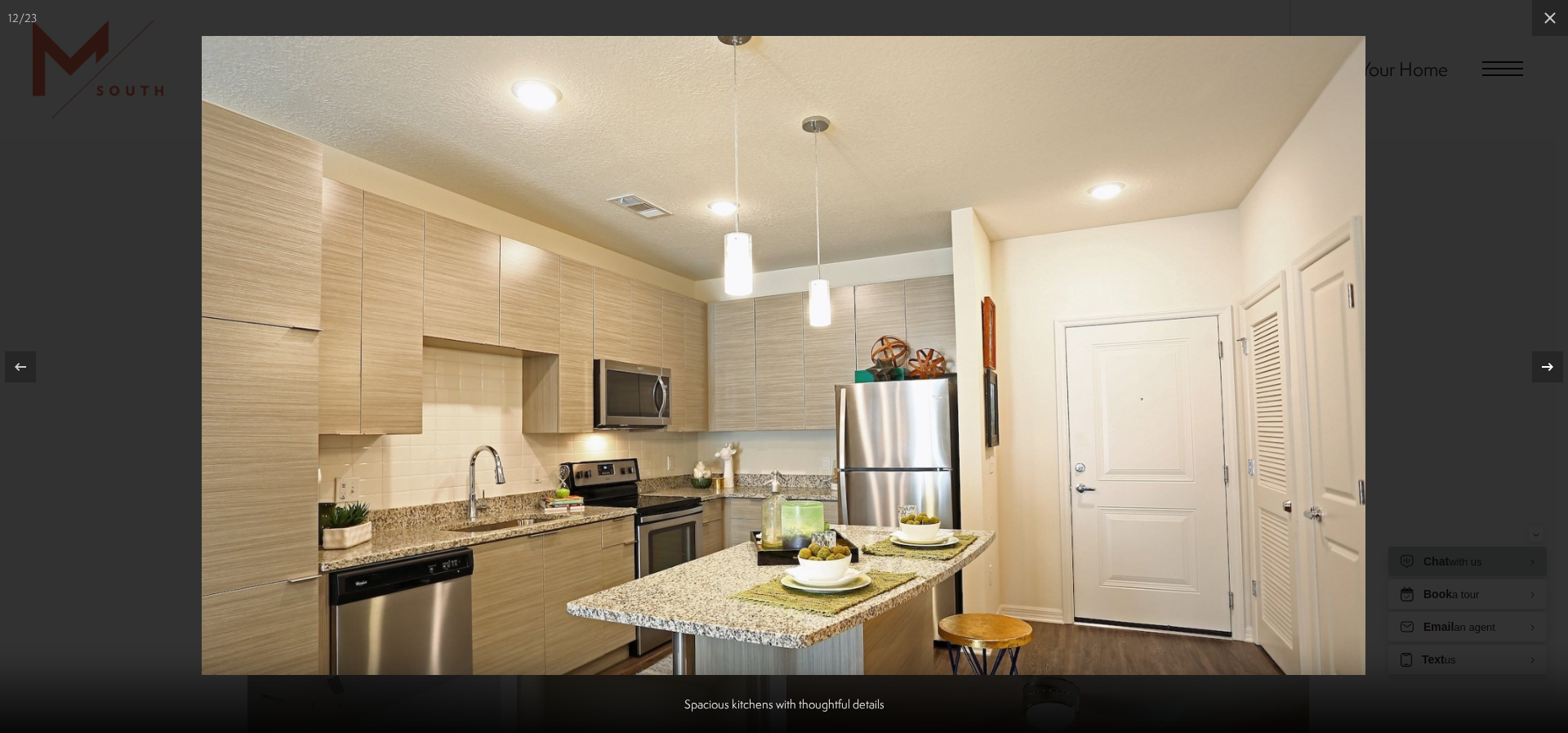
click at [1550, 359] on icon at bounding box center [1548, 366] width 20 height 20
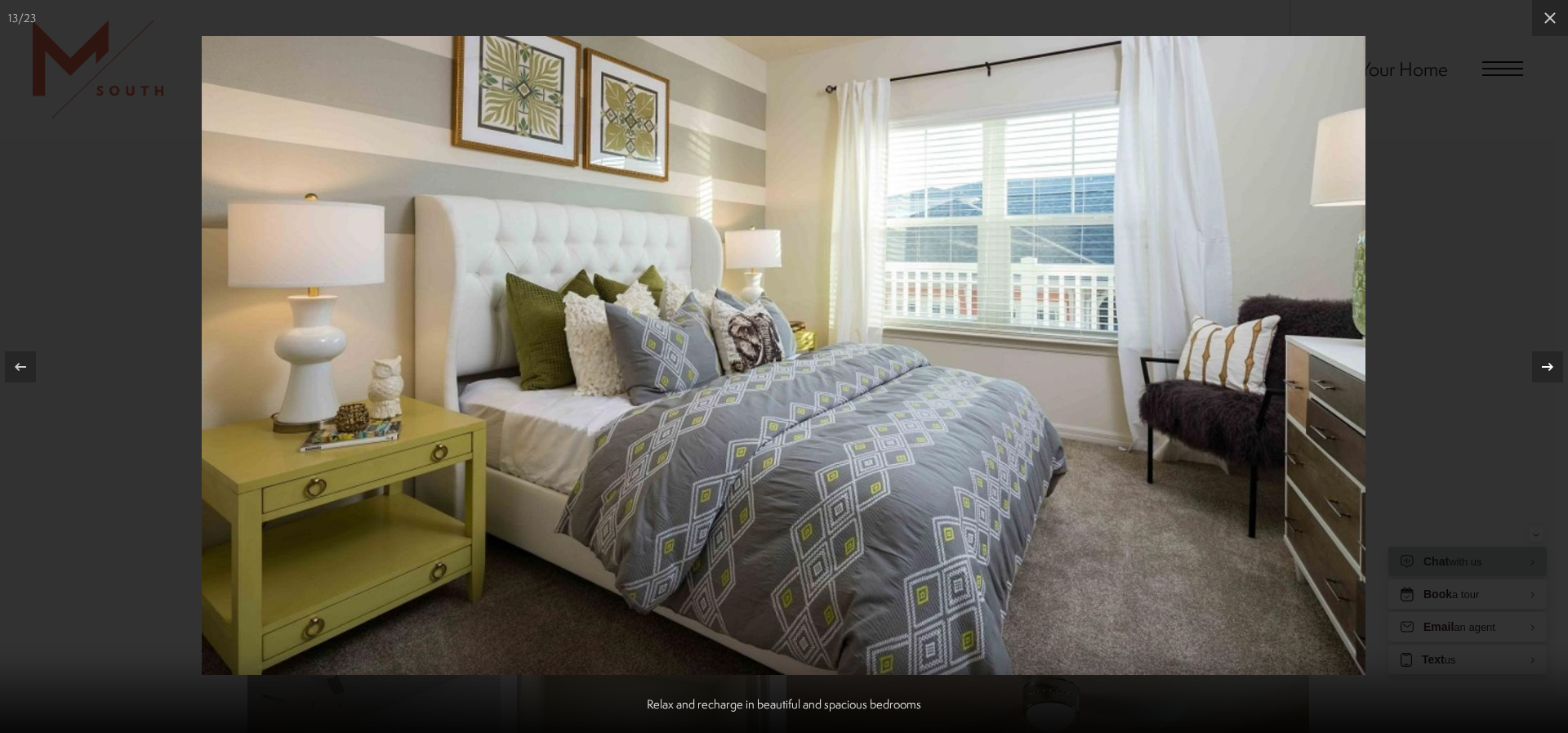
click at [1550, 359] on icon at bounding box center [1548, 366] width 20 height 20
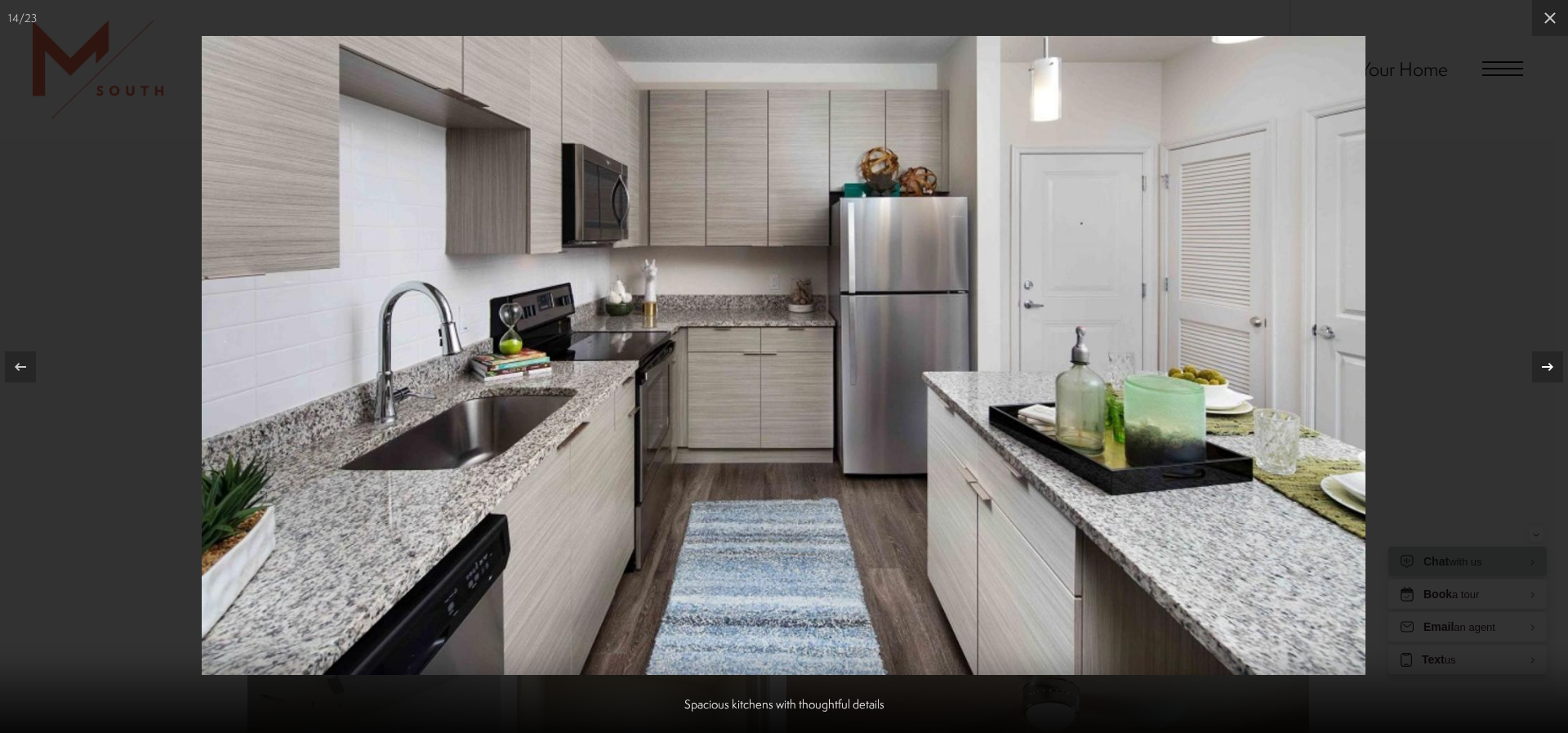
click at [1550, 359] on icon at bounding box center [1548, 366] width 20 height 20
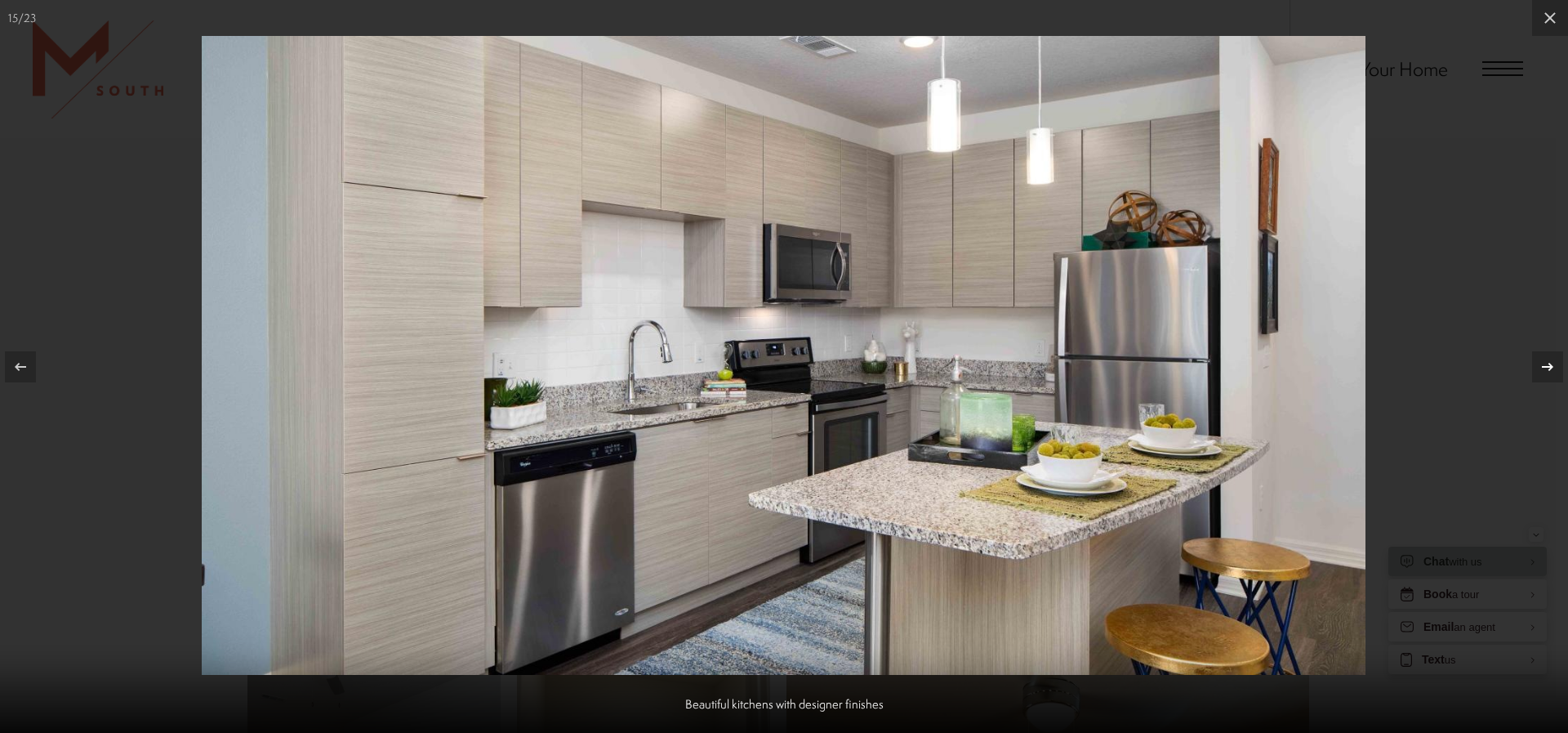
click at [1550, 359] on icon at bounding box center [1548, 366] width 20 height 20
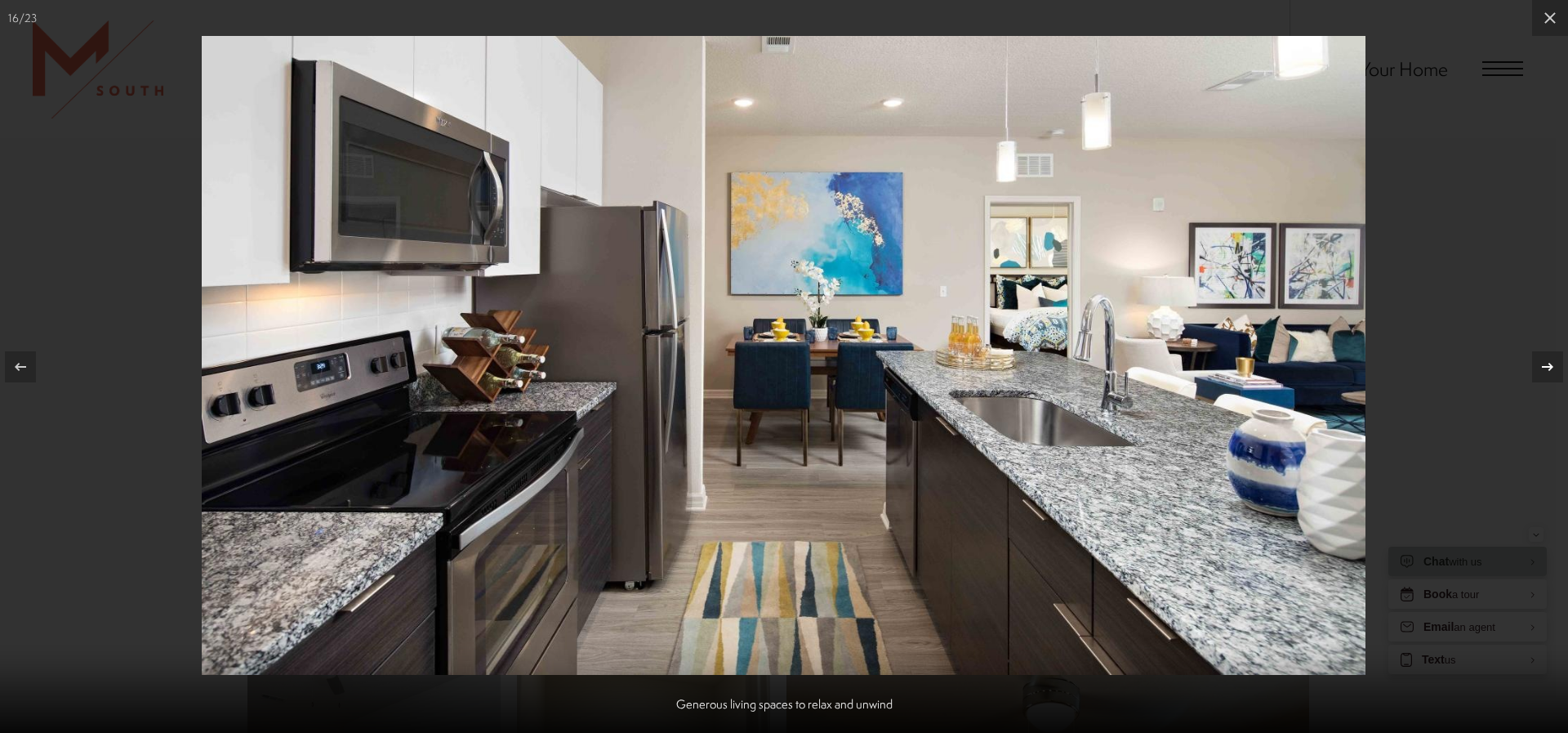
click at [1550, 359] on icon at bounding box center [1548, 366] width 20 height 20
